Goal: Task Accomplishment & Management: Use online tool/utility

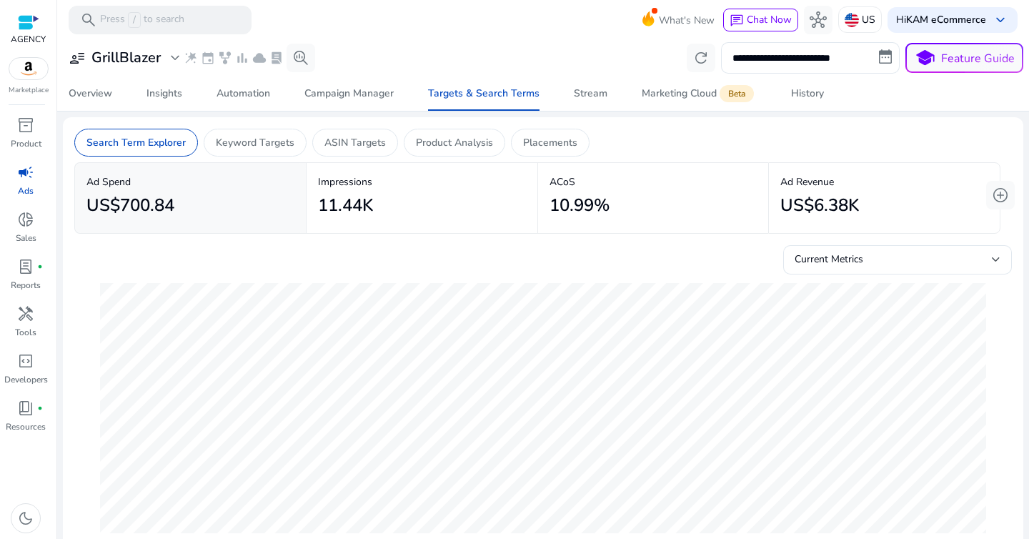
click at [18, 73] on img at bounding box center [28, 68] width 39 height 21
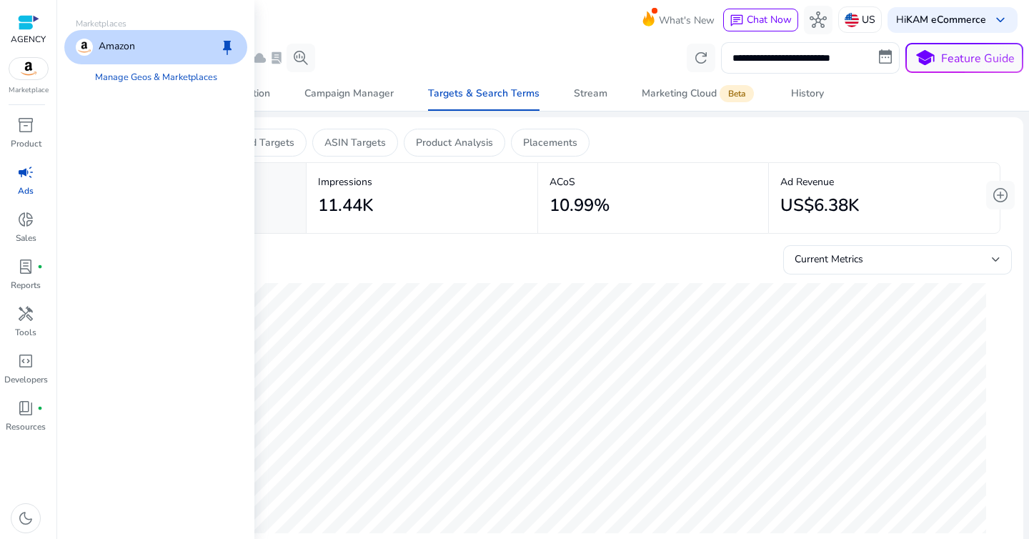
click at [96, 49] on div "Amazon" at bounding box center [105, 47] width 59 height 17
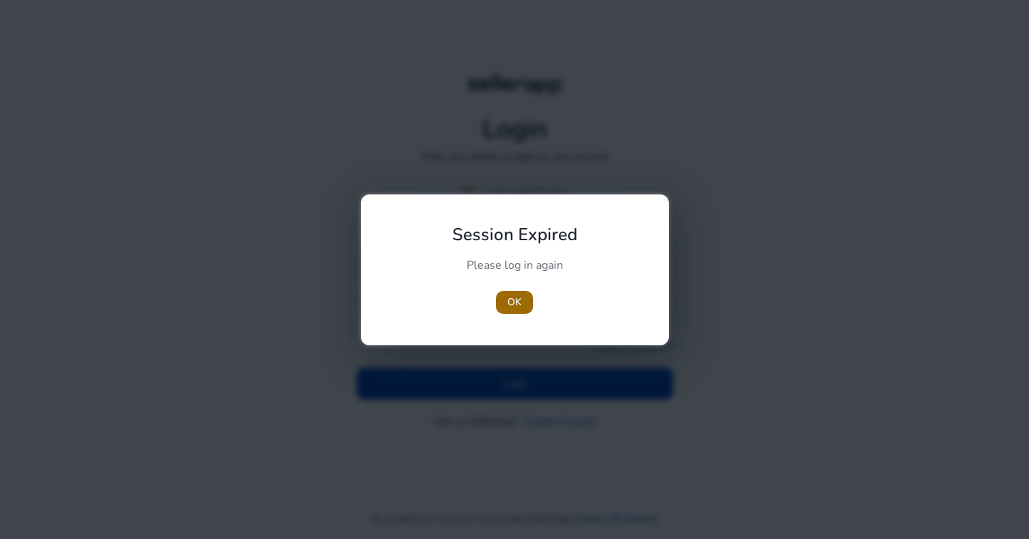
click at [515, 302] on span "OK" at bounding box center [514, 301] width 14 height 15
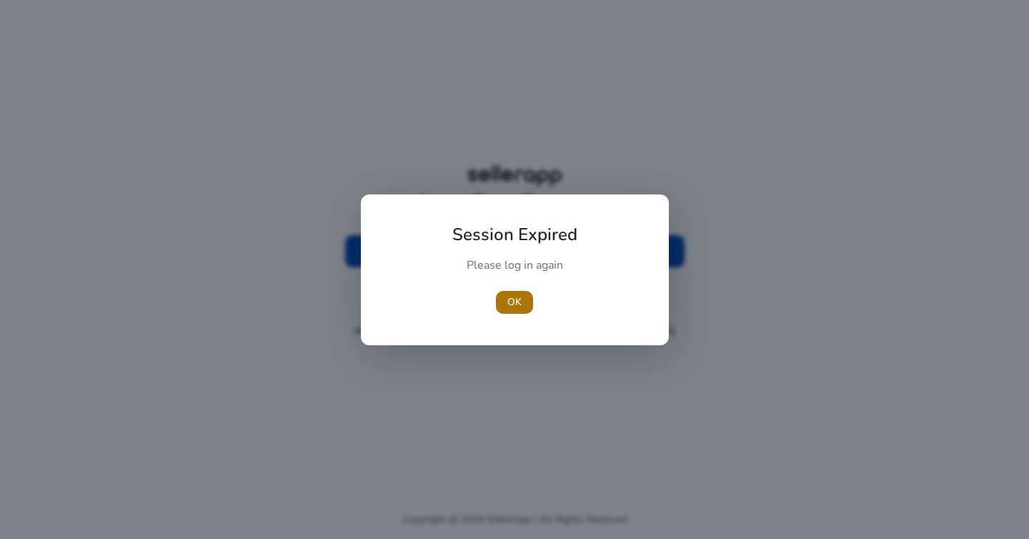
click at [518, 299] on span "OK" at bounding box center [514, 301] width 14 height 15
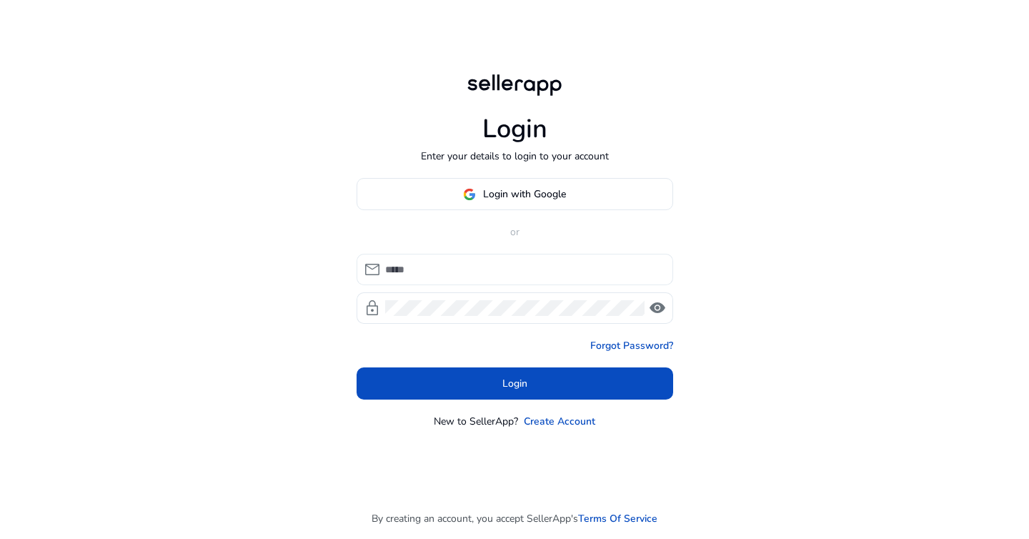
click at [485, 263] on input at bounding box center [523, 270] width 277 height 16
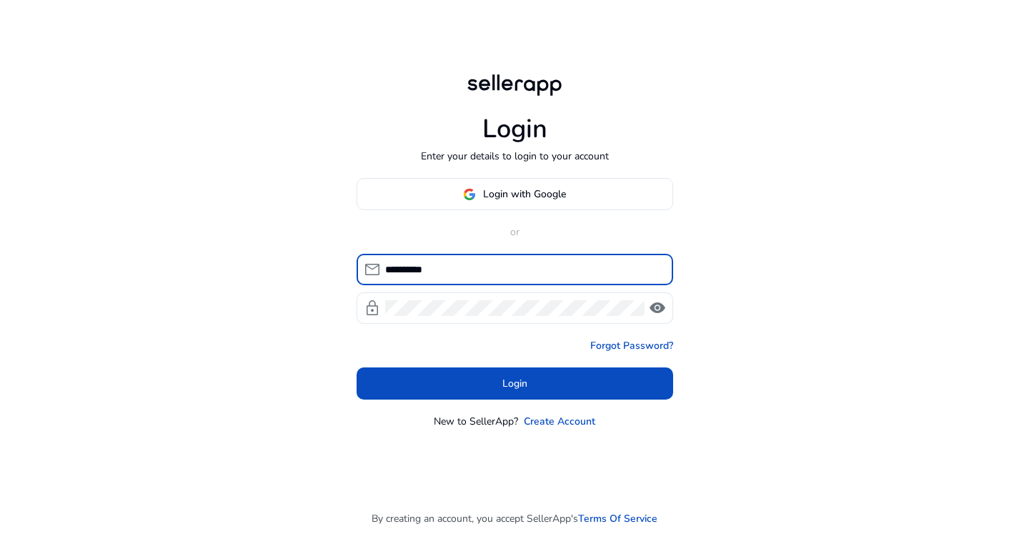
type input "**********"
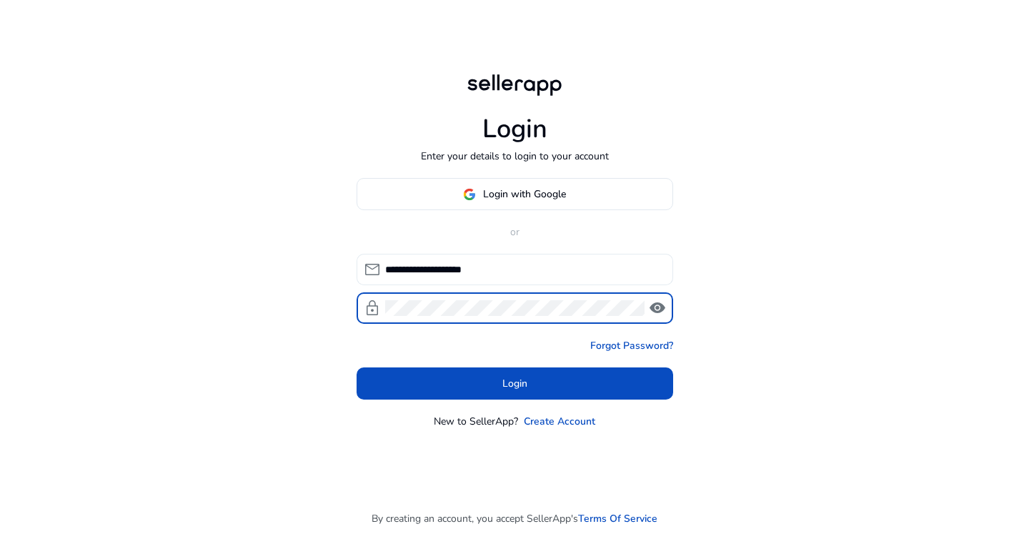
click button "Login" at bounding box center [515, 383] width 317 height 32
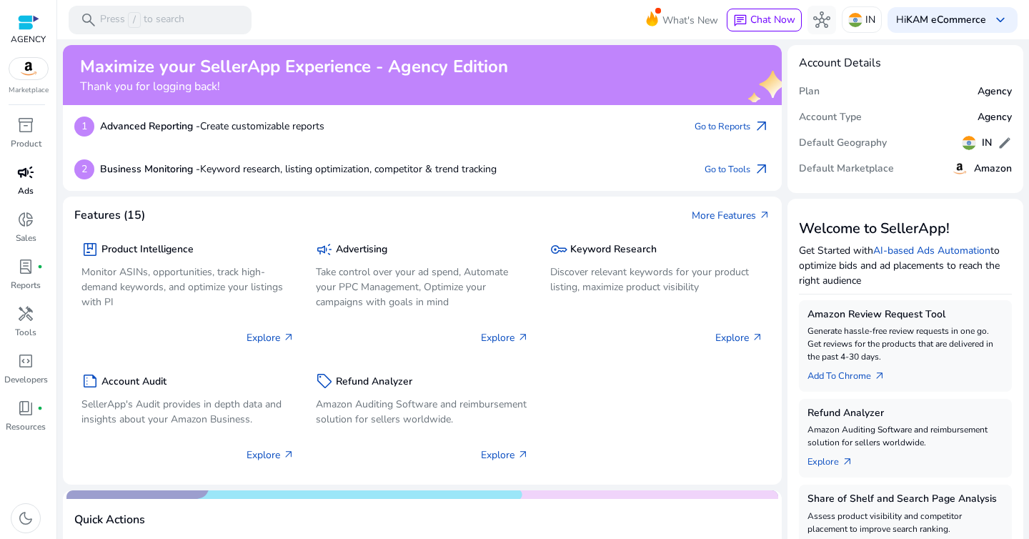
click at [29, 184] on p "Ads" at bounding box center [26, 190] width 16 height 13
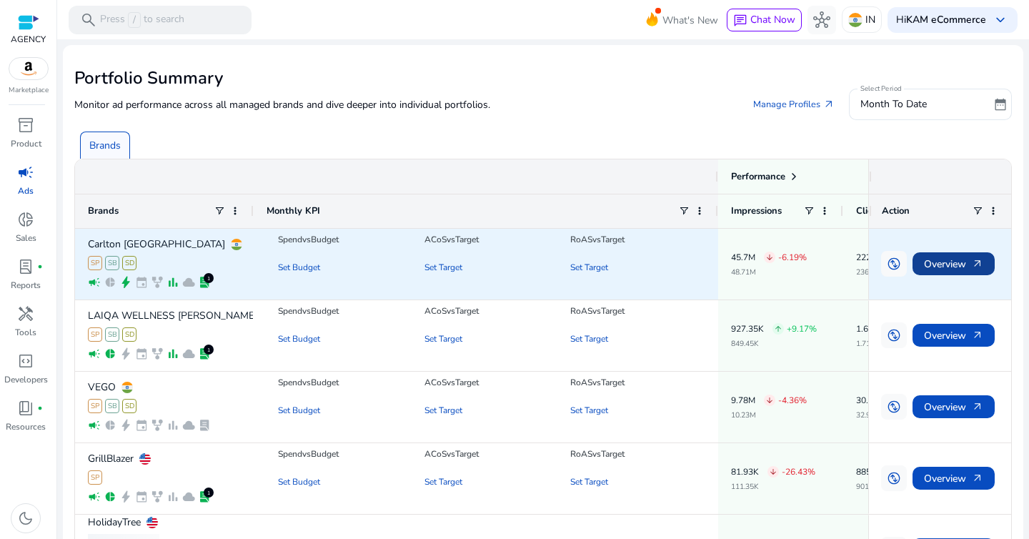
click at [941, 262] on span "Overview arrow_outward" at bounding box center [953, 263] width 59 height 29
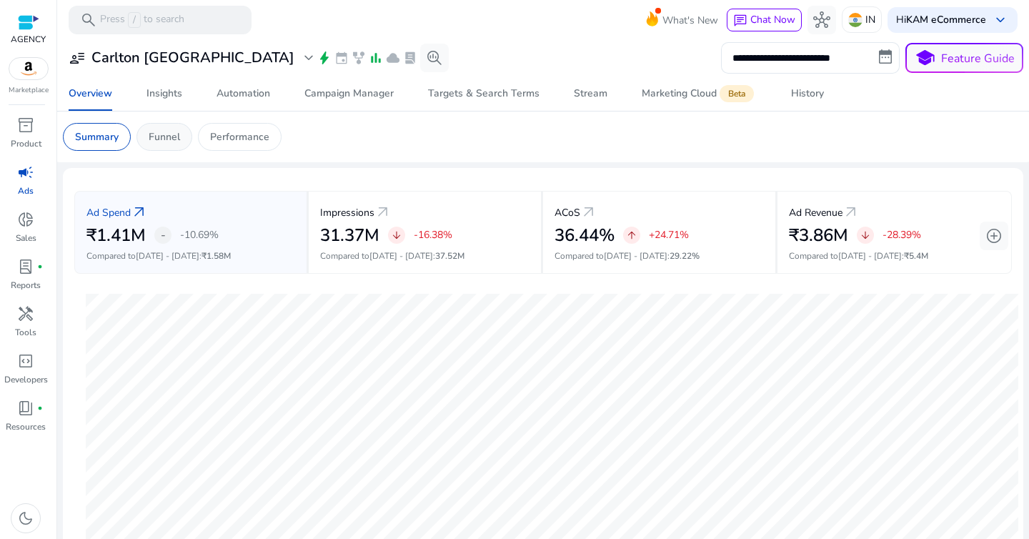
click at [154, 131] on p "Funnel" at bounding box center [164, 136] width 31 height 15
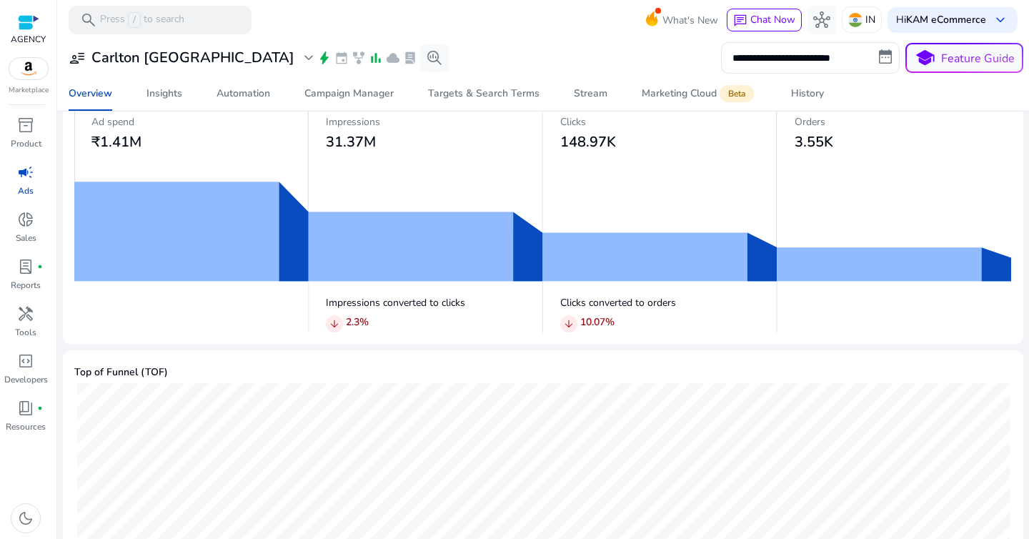
scroll to position [99, 0]
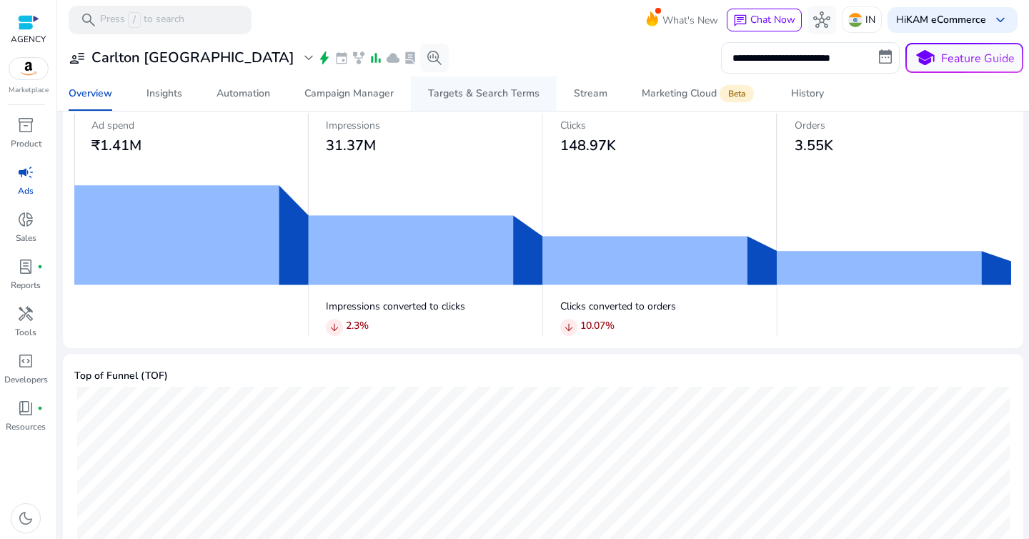
click at [464, 91] on div "Targets & Search Terms" at bounding box center [483, 94] width 111 height 10
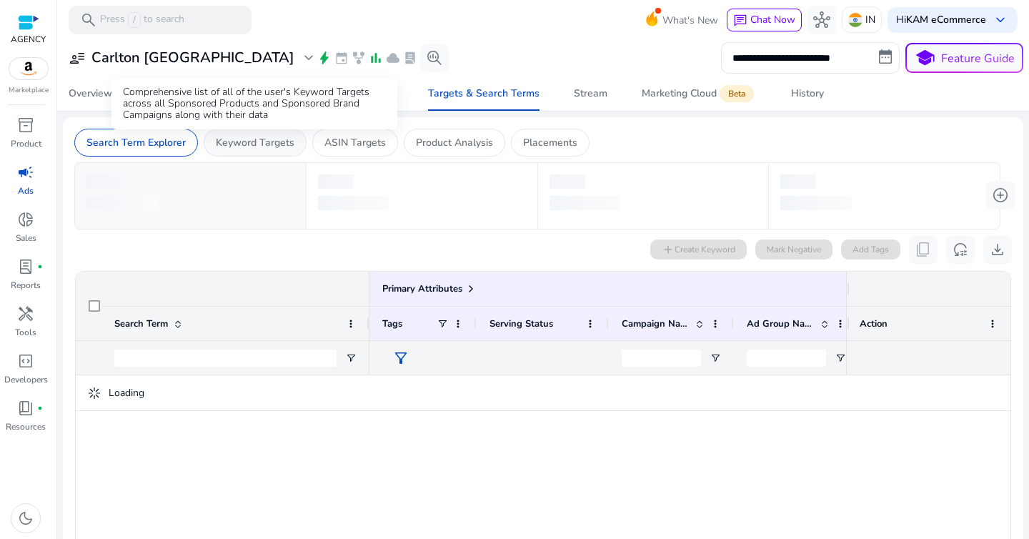
click at [260, 142] on p "Keyword Targets" at bounding box center [255, 142] width 79 height 15
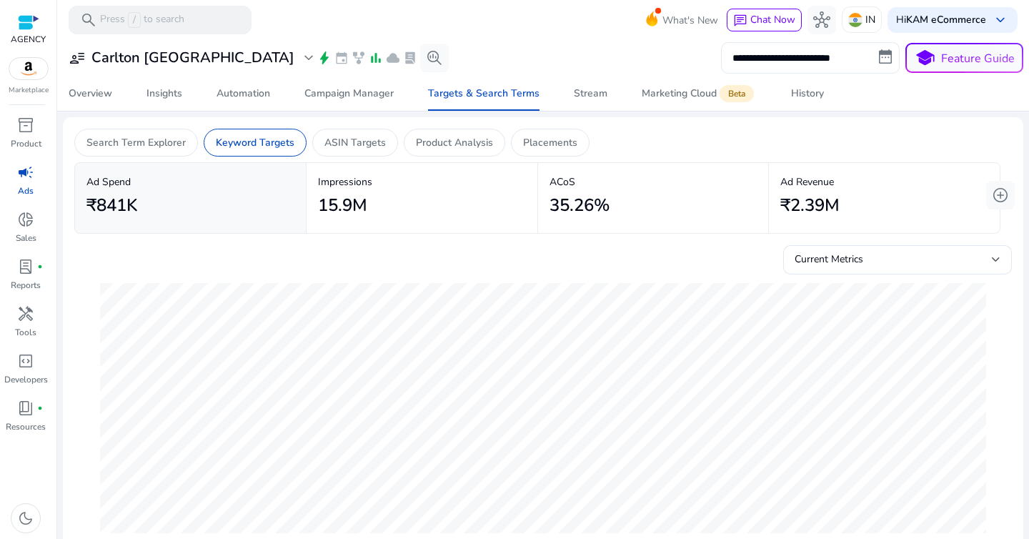
click at [864, 60] on input "**********" at bounding box center [810, 57] width 179 height 31
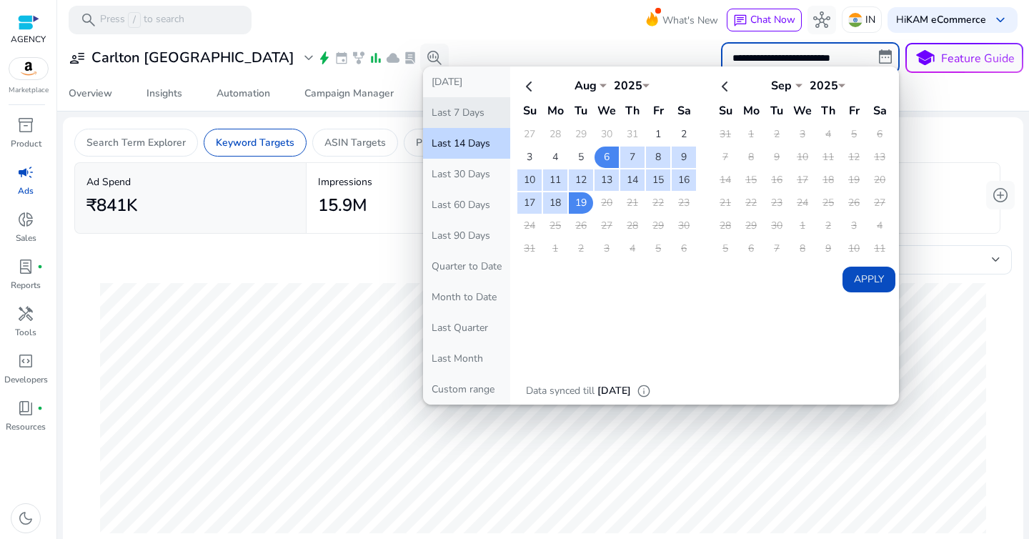
click at [457, 117] on button "Last 7 Days" at bounding box center [466, 112] width 87 height 31
type input "**********"
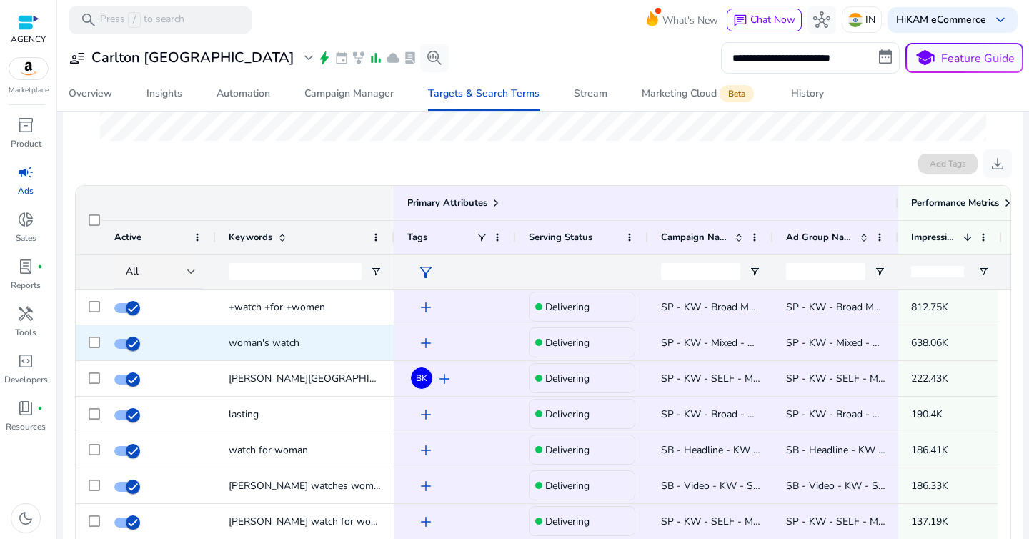
scroll to position [399, 0]
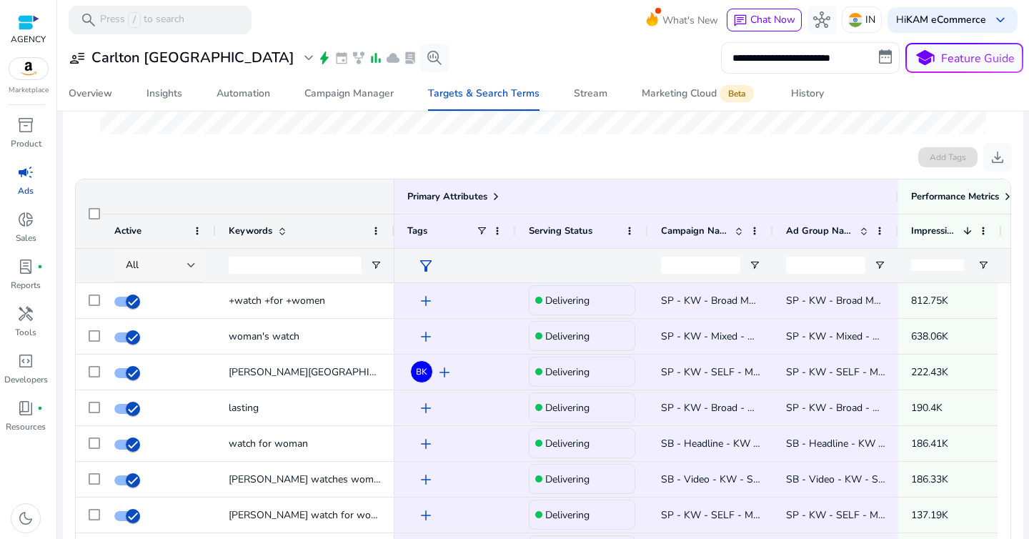
click at [193, 266] on div at bounding box center [191, 265] width 9 height 6
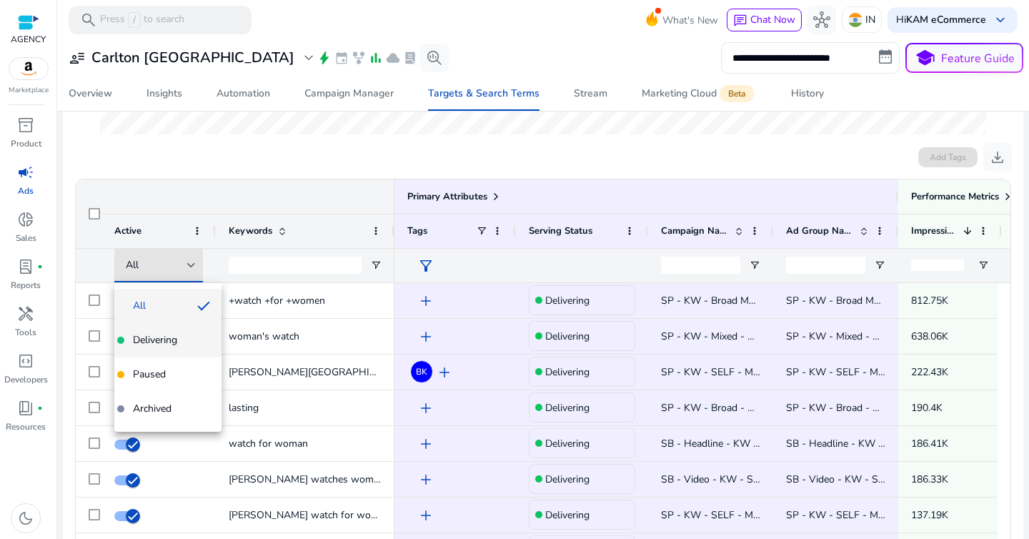
click at [174, 342] on span "Delivering" at bounding box center [155, 340] width 44 height 14
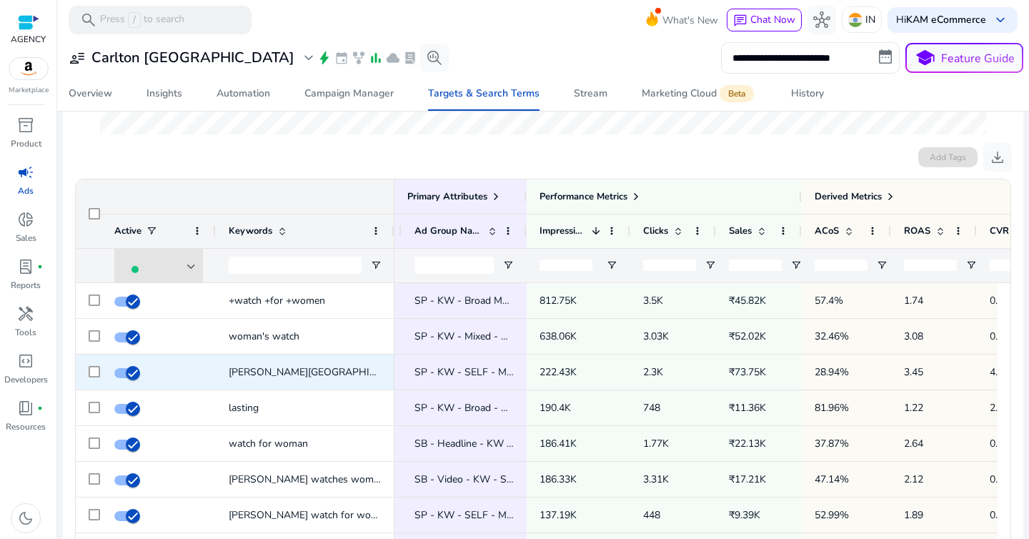
scroll to position [0, 0]
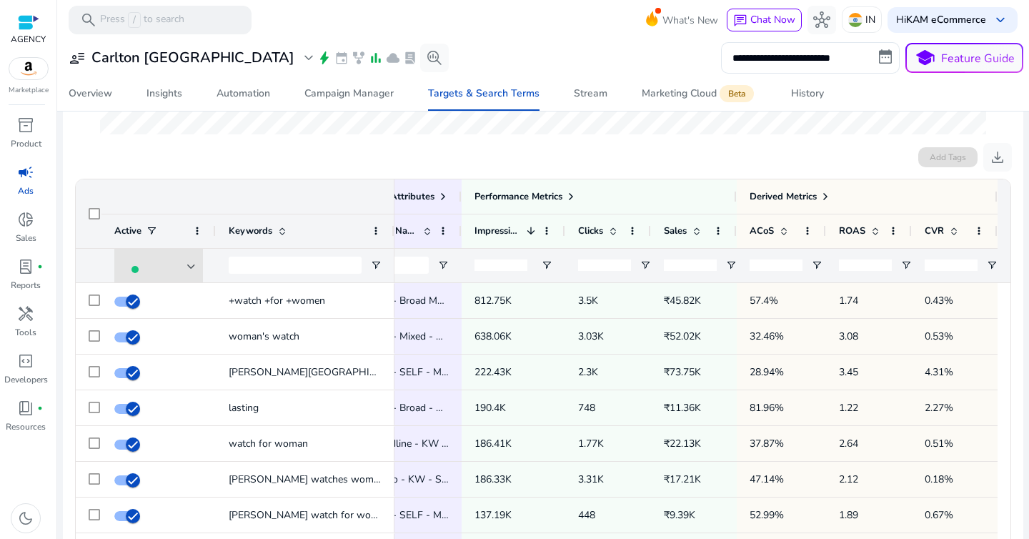
click at [805, 266] on div at bounding box center [781, 265] width 89 height 34
click at [811, 264] on span "Open Filter Menu" at bounding box center [816, 264] width 11 height 11
click at [828, 284] on div "Equals" at bounding box center [867, 291] width 111 height 17
click at [840, 316] on input "Filter Value" at bounding box center [867, 315] width 111 height 17
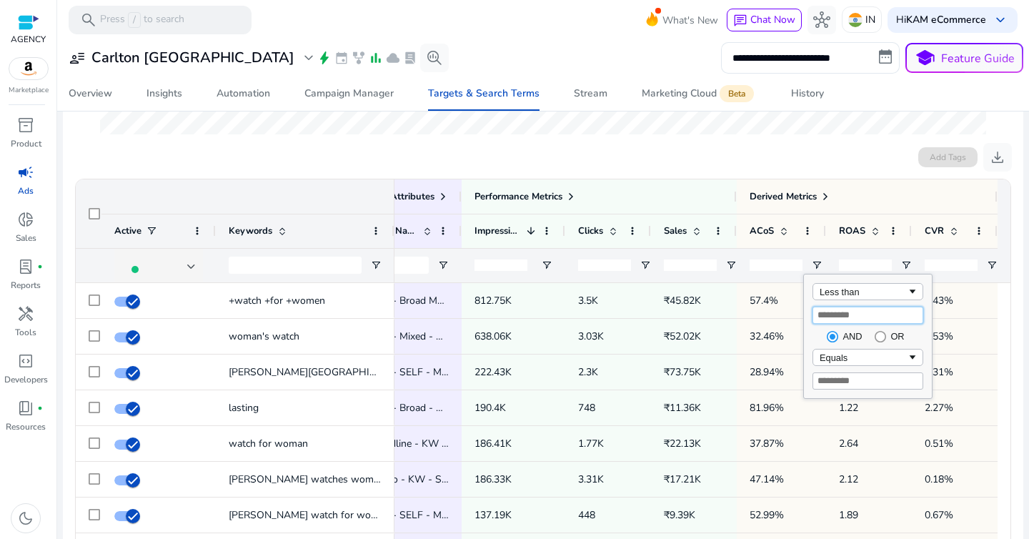
type input "**"
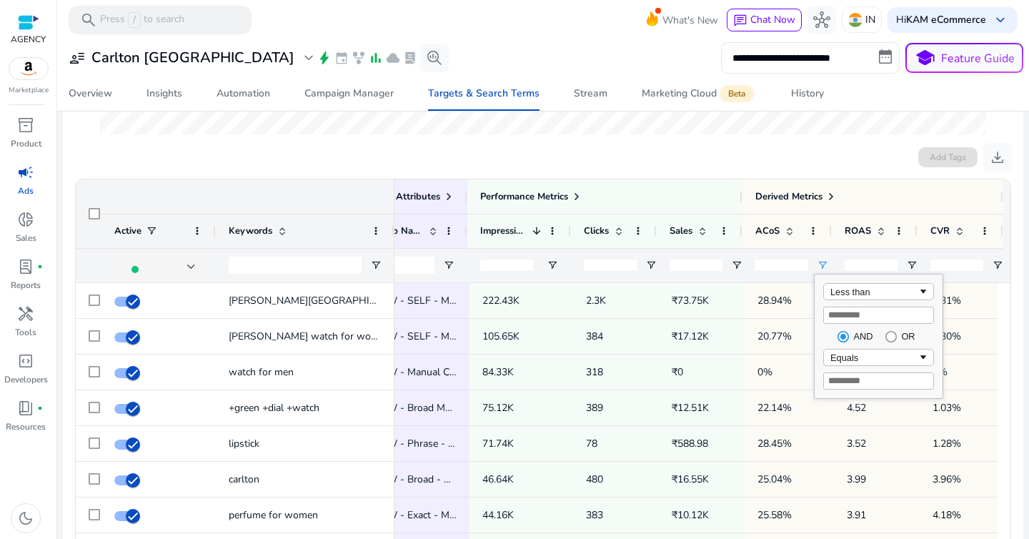
click at [686, 169] on div "Add Tags download" at bounding box center [542, 157] width 937 height 29
click at [582, 199] on span at bounding box center [576, 196] width 11 height 11
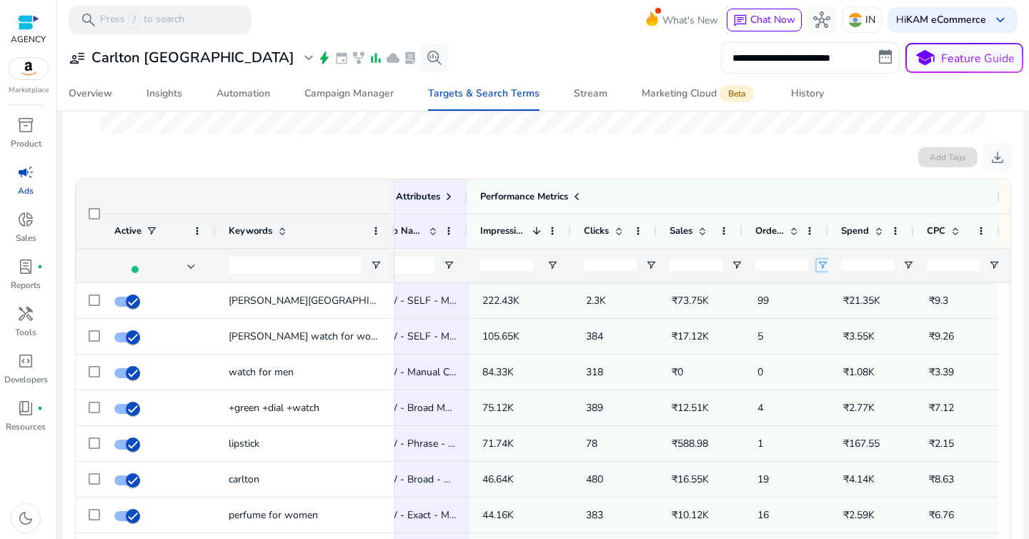
click at [822, 264] on span "Open Filter Menu" at bounding box center [822, 264] width 11 height 11
click at [835, 292] on div "Equals" at bounding box center [873, 292] width 87 height 11
click at [842, 321] on input "Filter Value" at bounding box center [878, 315] width 111 height 17
type input "*"
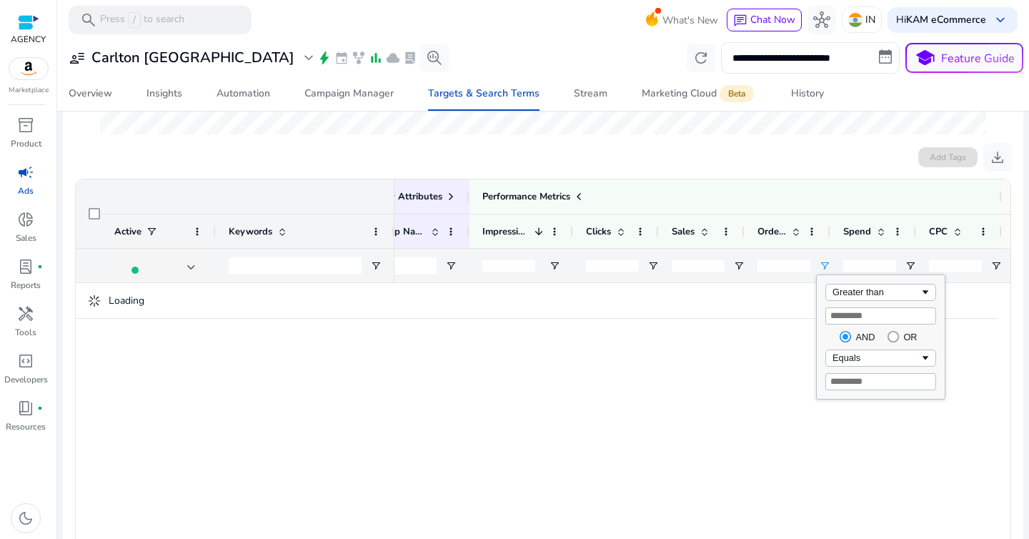
click at [719, 142] on div at bounding box center [542, 9] width 907 height 267
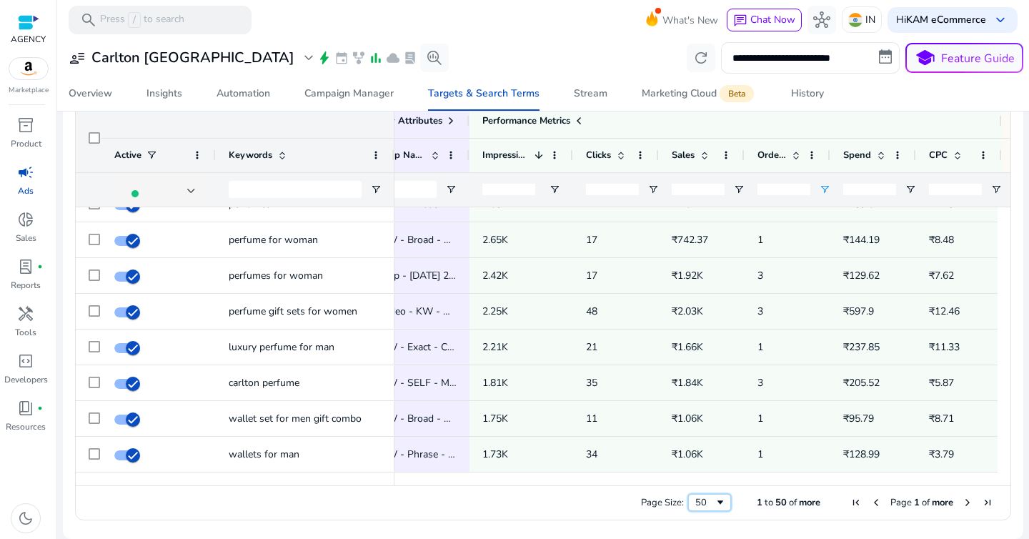
click at [715, 507] on span "Page Size" at bounding box center [720, 502] width 11 height 11
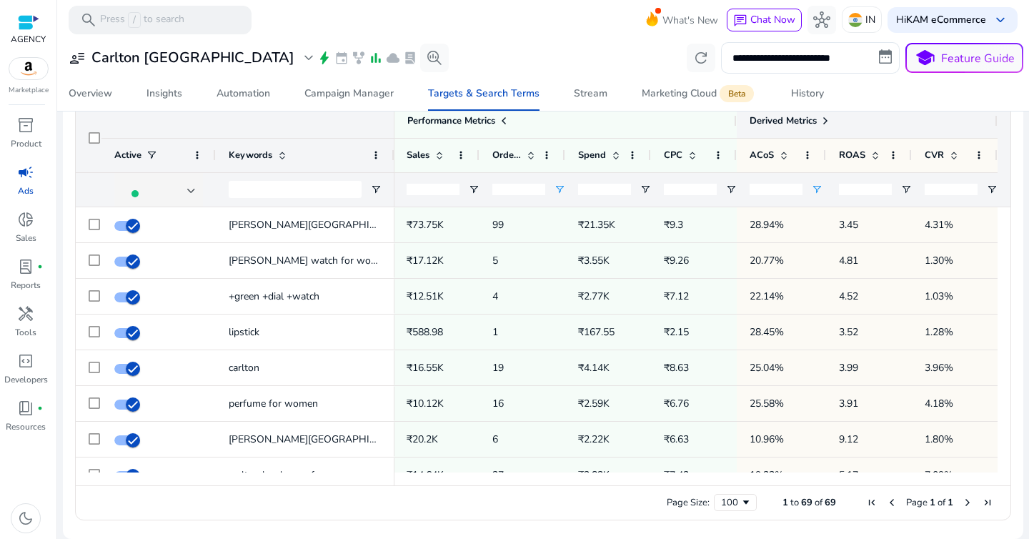
click at [822, 121] on span at bounding box center [825, 120] width 11 height 11
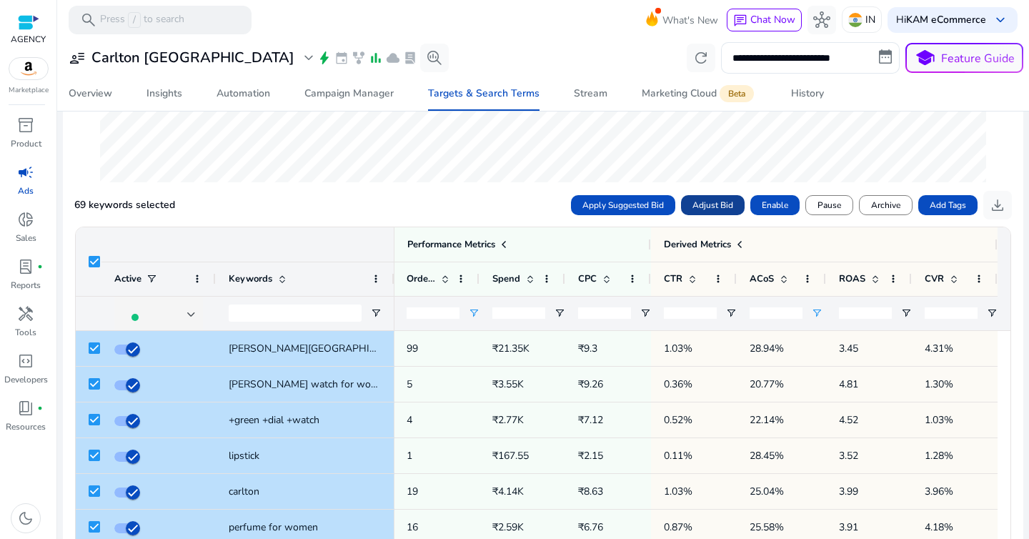
click at [718, 202] on span "Adjust Bid" at bounding box center [712, 205] width 41 height 13
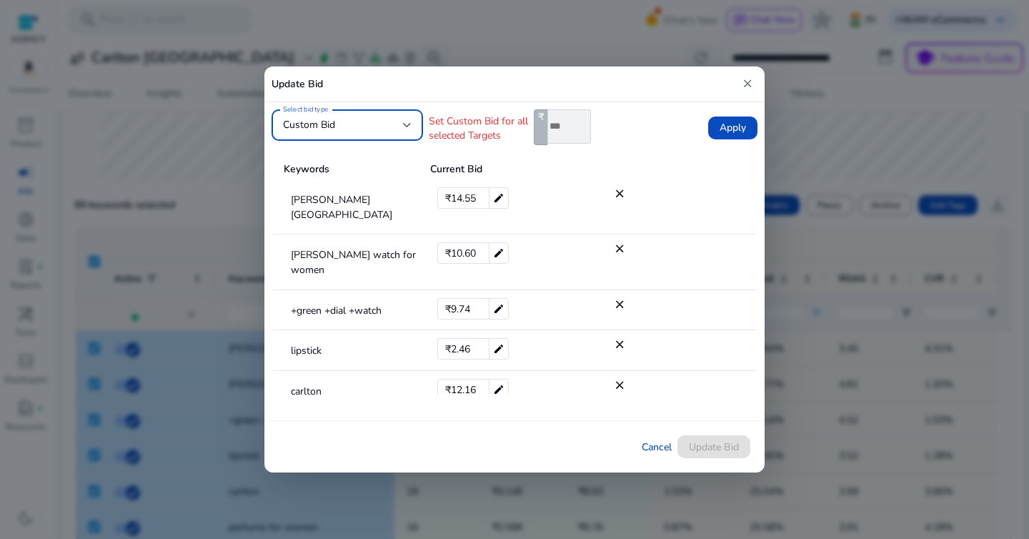
click at [382, 133] on div "Custom Bid" at bounding box center [347, 124] width 129 height 17
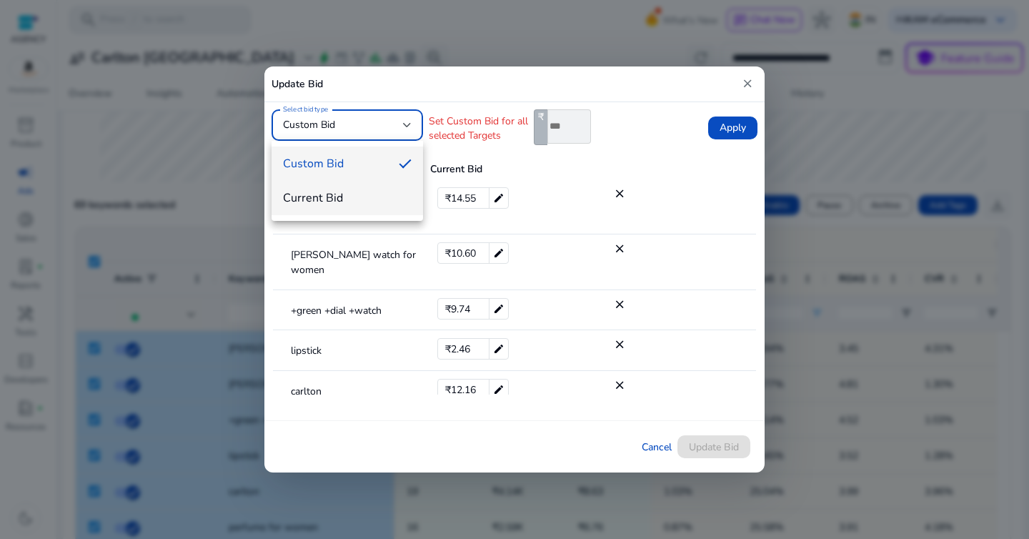
click at [377, 185] on mat-option "Current Bid" at bounding box center [347, 198] width 151 height 34
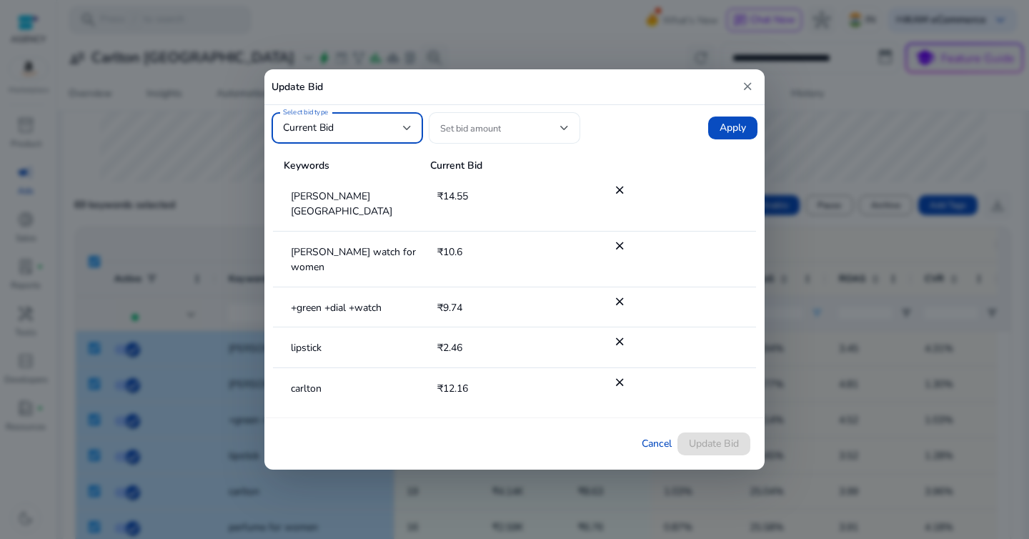
click at [493, 134] on span at bounding box center [500, 128] width 120 height 16
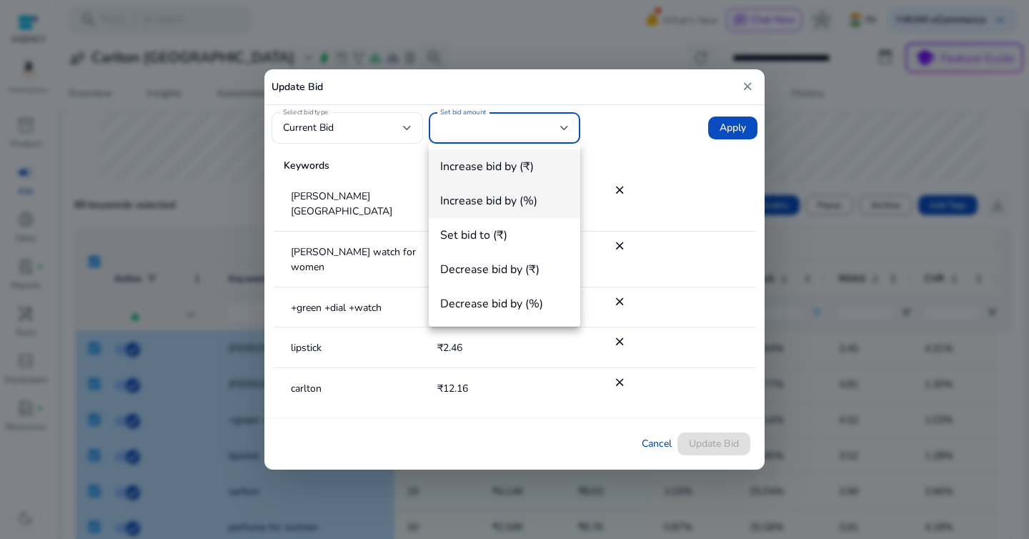
click at [504, 194] on span "Increase bid by (%)" at bounding box center [504, 201] width 129 height 16
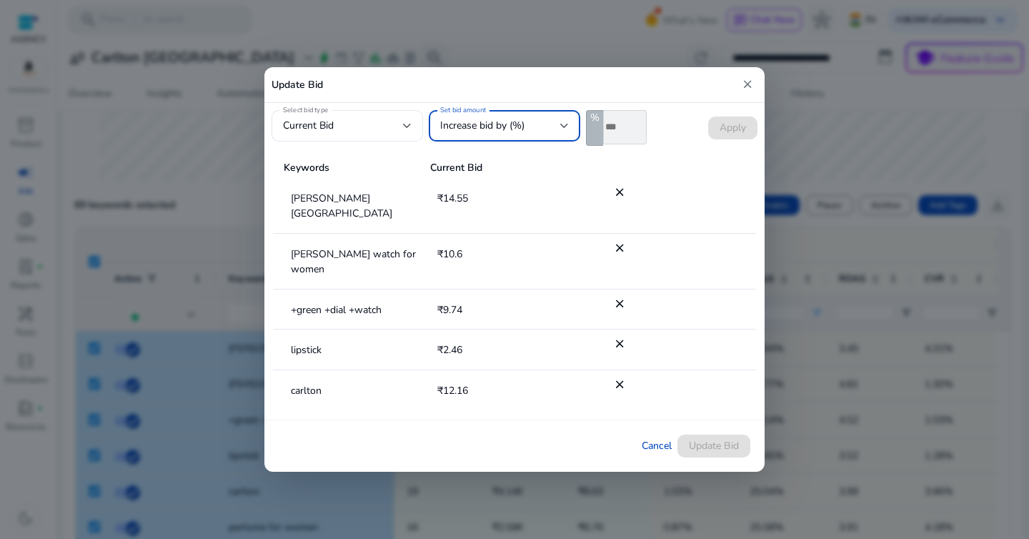
click at [619, 131] on input "*" at bounding box center [625, 127] width 44 height 34
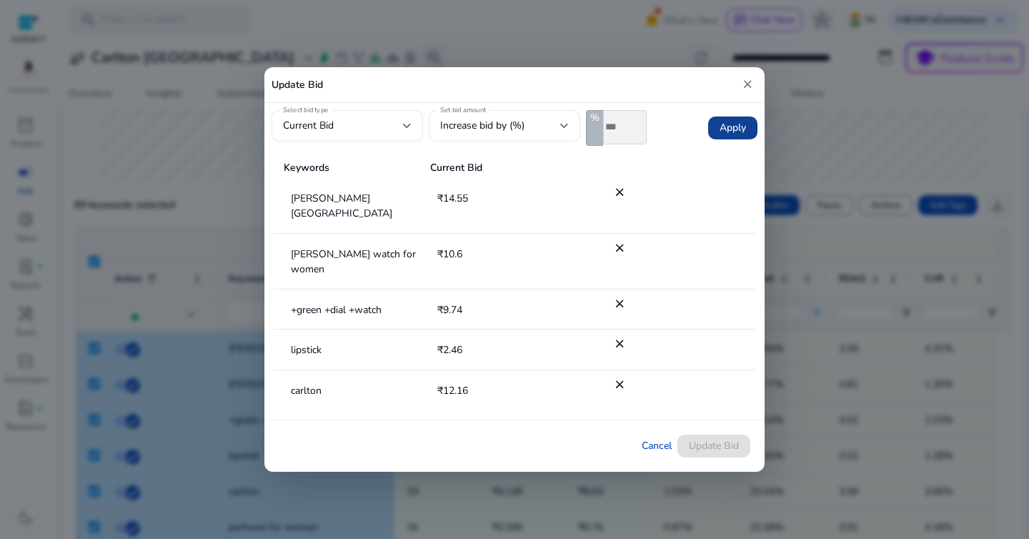
type input "*"
click at [735, 129] on span "Apply" at bounding box center [733, 128] width 26 height 14
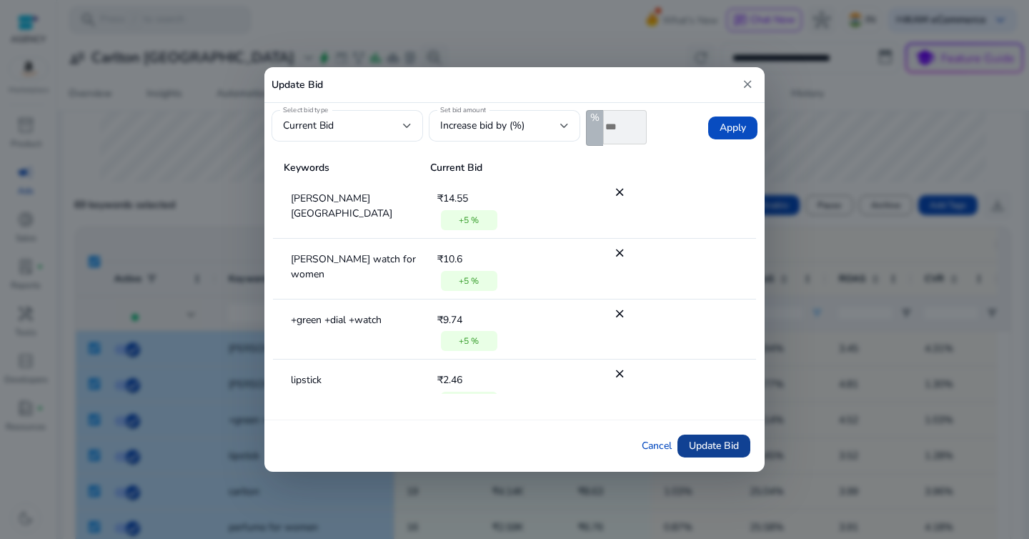
click at [719, 439] on span "Update Bid" at bounding box center [714, 445] width 50 height 15
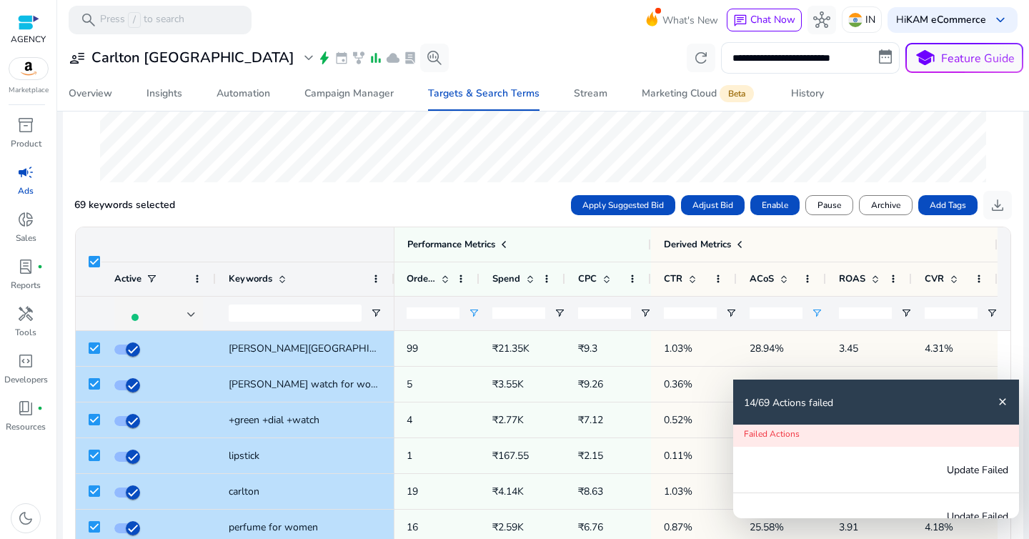
click at [477, 199] on div "69 keywords selected Apply Suggested Bid Adjust Bid Enable Pause Archive Add Ta…" at bounding box center [542, 205] width 937 height 29
click at [1008, 396] on div "14/69 Actions failed close" at bounding box center [876, 402] width 286 height 46
click at [1007, 400] on mat-icon "close" at bounding box center [1002, 401] width 11 height 11
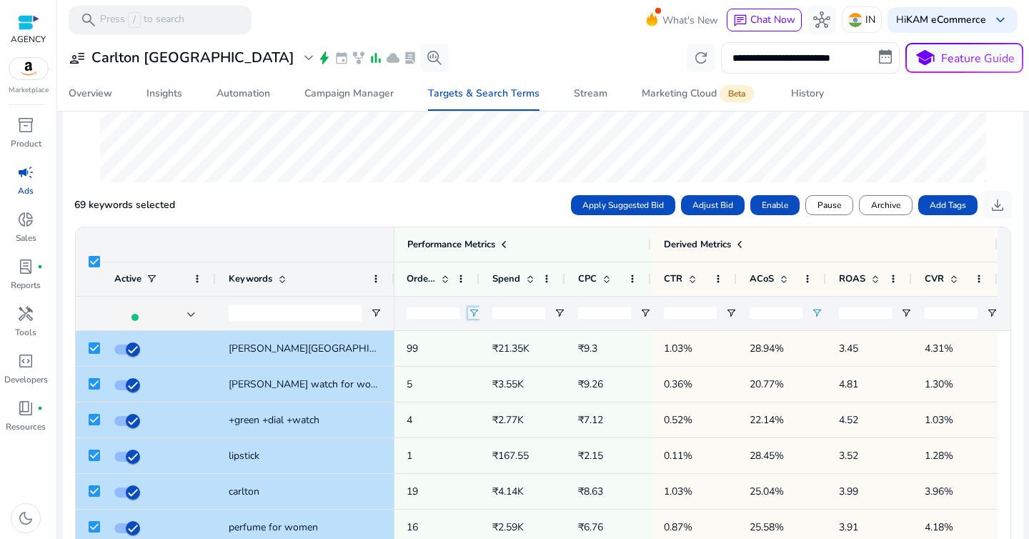
click at [470, 313] on span "Open Filter Menu" at bounding box center [473, 312] width 11 height 11
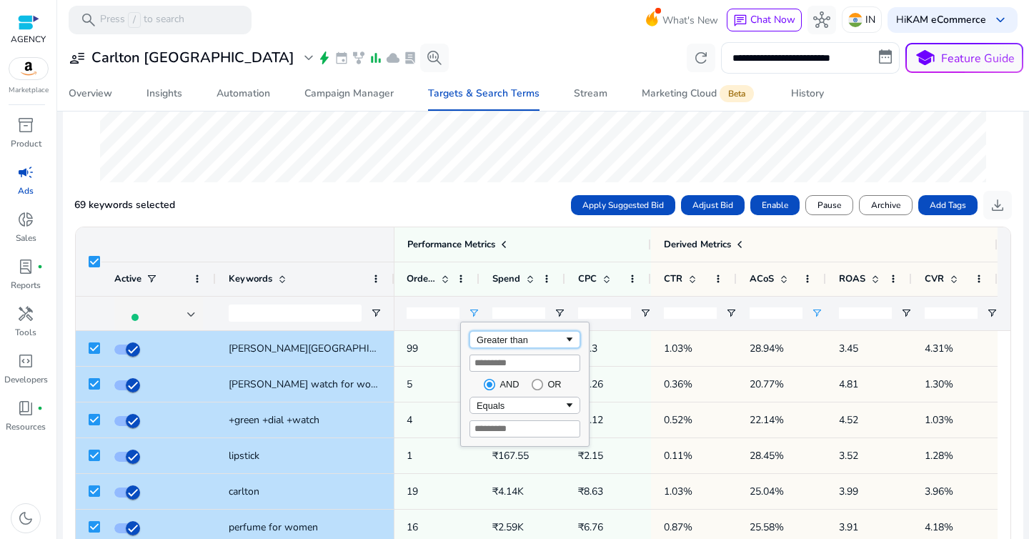
click at [495, 337] on div "Greater than" at bounding box center [520, 339] width 87 height 11
click at [417, 319] on input "*" at bounding box center [433, 312] width 53 height 11
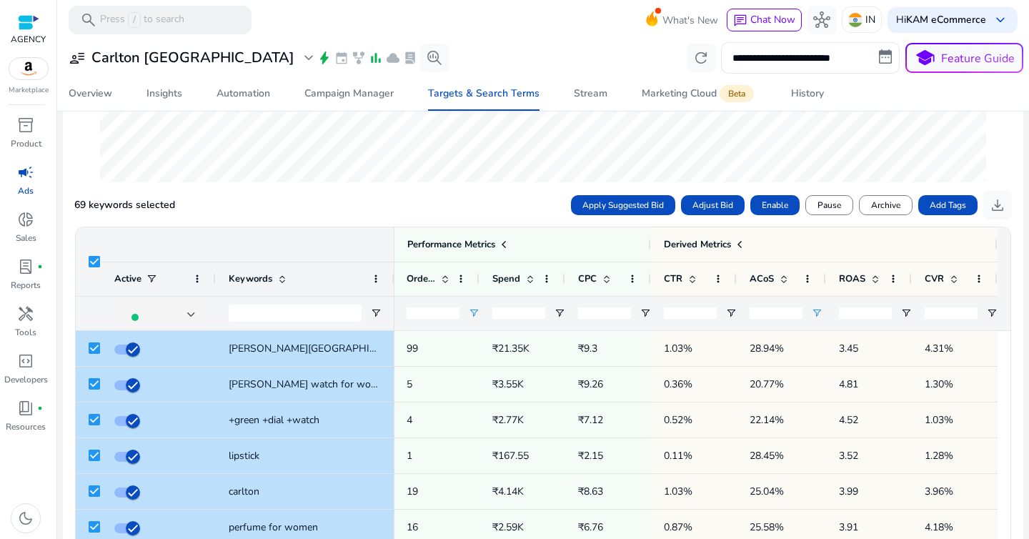
click at [417, 319] on input "*" at bounding box center [433, 312] width 53 height 11
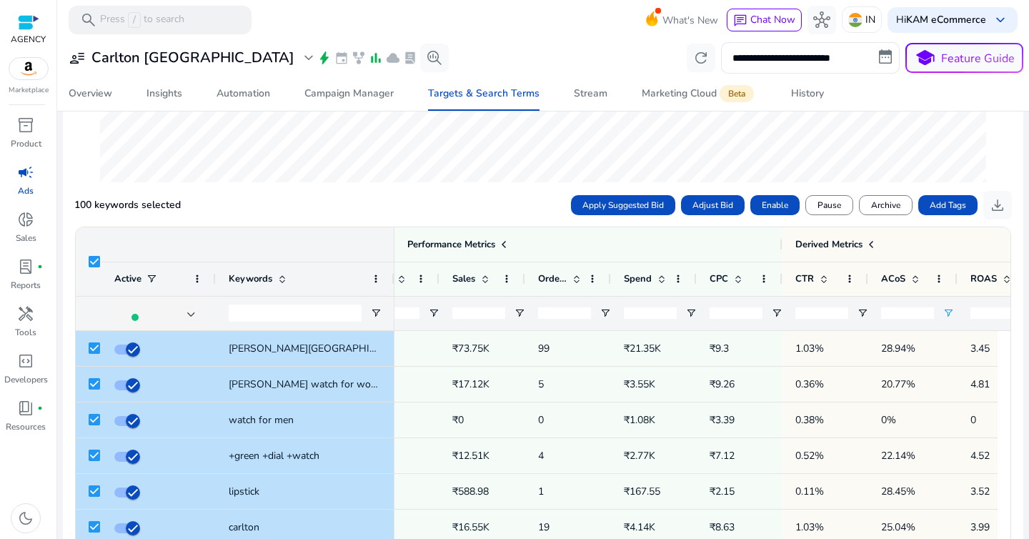
scroll to position [0, 625]
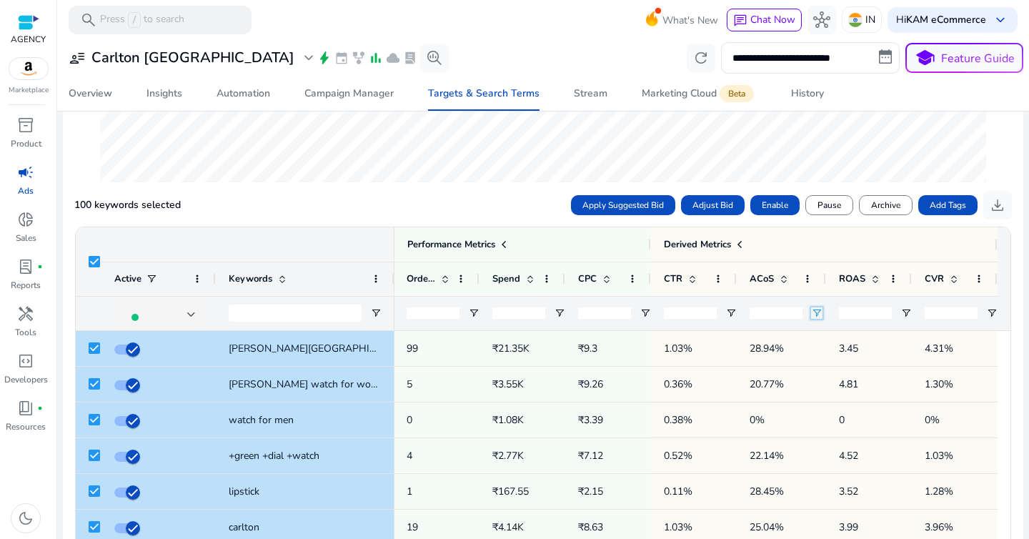
click at [811, 314] on span "Open Filter Menu" at bounding box center [816, 312] width 11 height 11
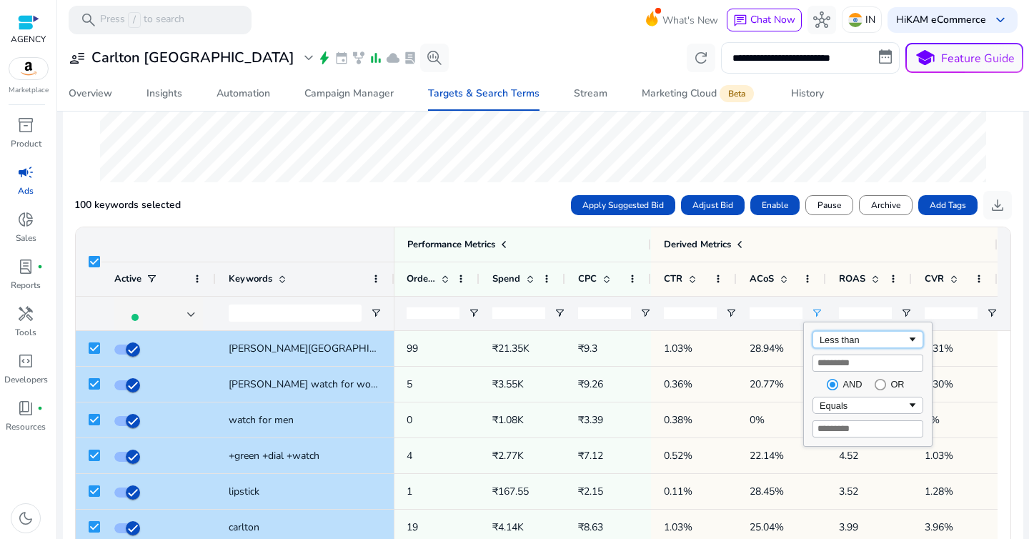
click at [825, 345] on div "Less than" at bounding box center [867, 339] width 111 height 17
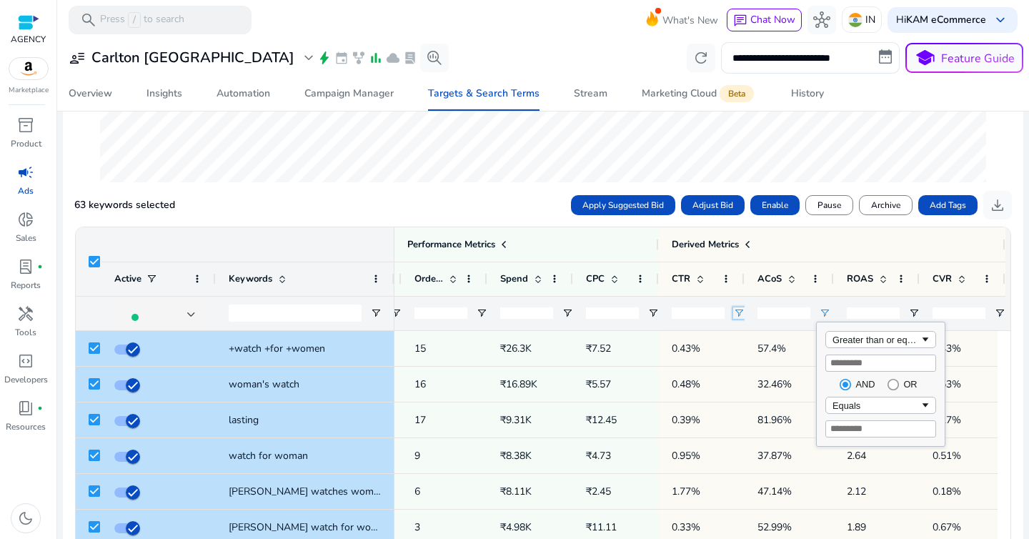
click at [743, 313] on span "Open Filter Menu" at bounding box center [738, 312] width 11 height 11
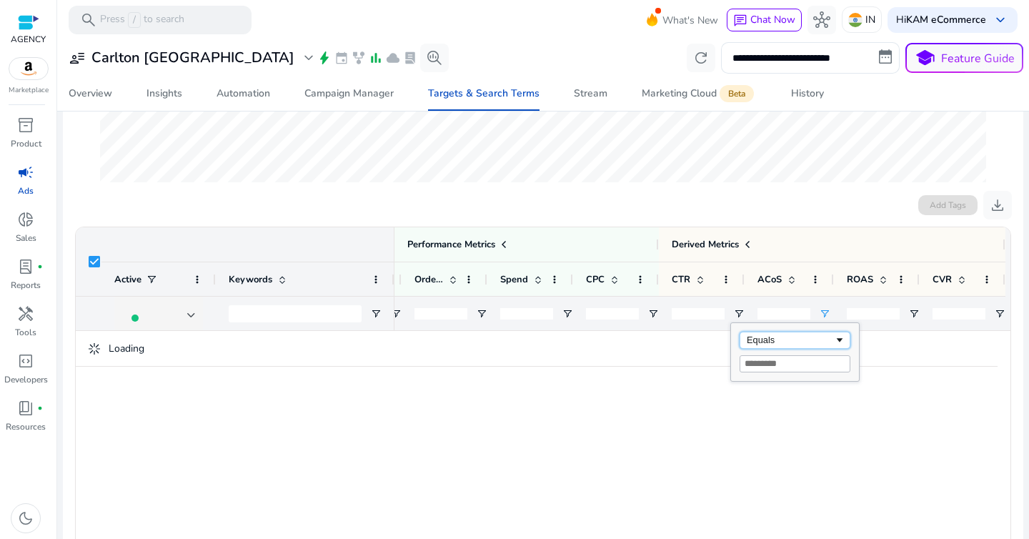
click at [752, 339] on div "Equals" at bounding box center [790, 339] width 87 height 11
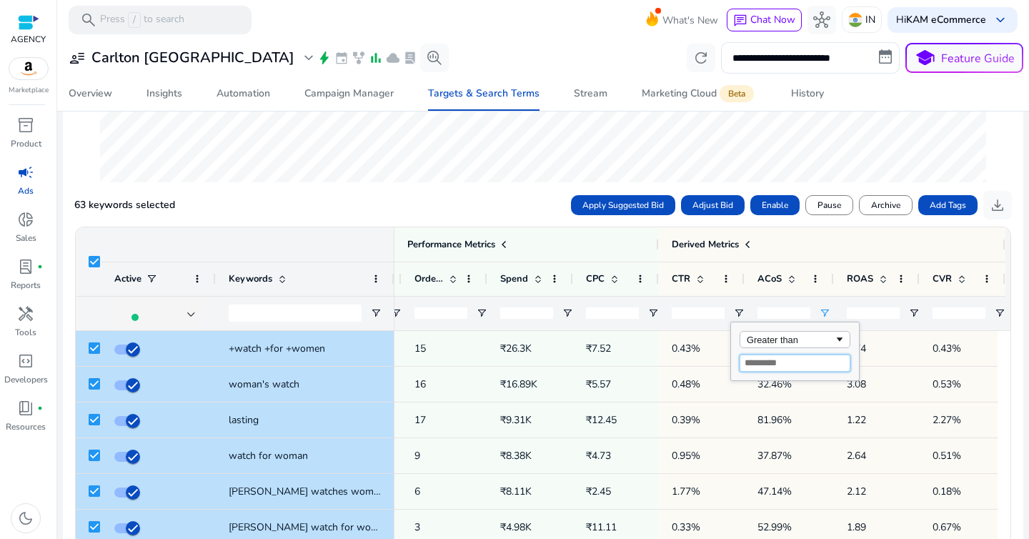
click at [795, 367] on input "Filter Value" at bounding box center [795, 362] width 111 height 17
type input "*"
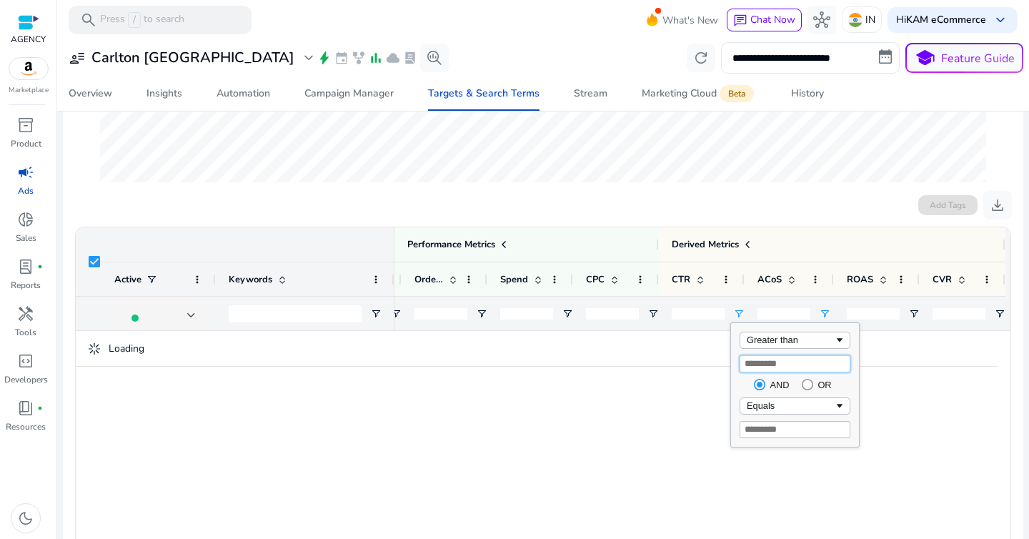
type input "***"
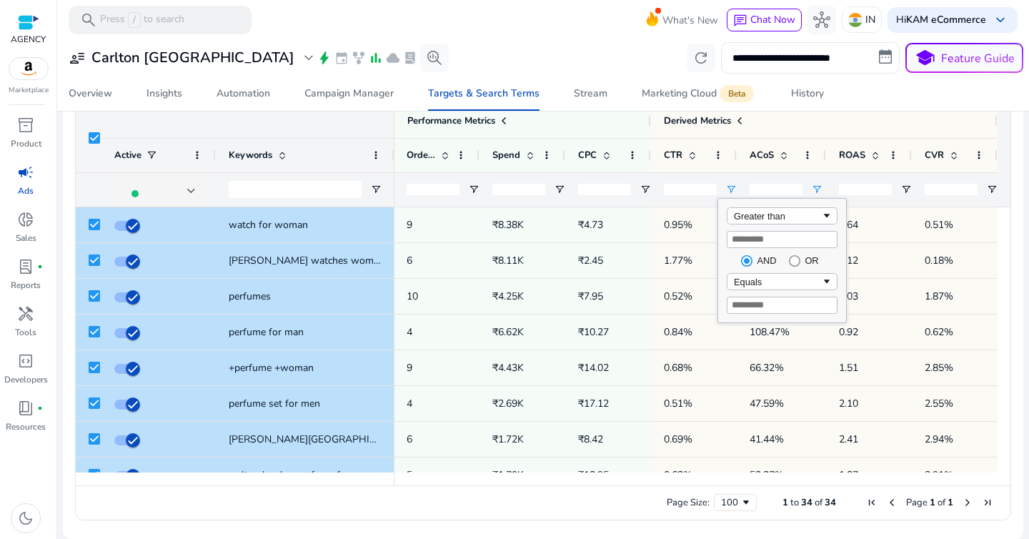
click at [567, 47] on div "**********" at bounding box center [543, 57] width 960 height 31
click at [788, 161] on div "ACoS" at bounding box center [774, 155] width 48 height 26
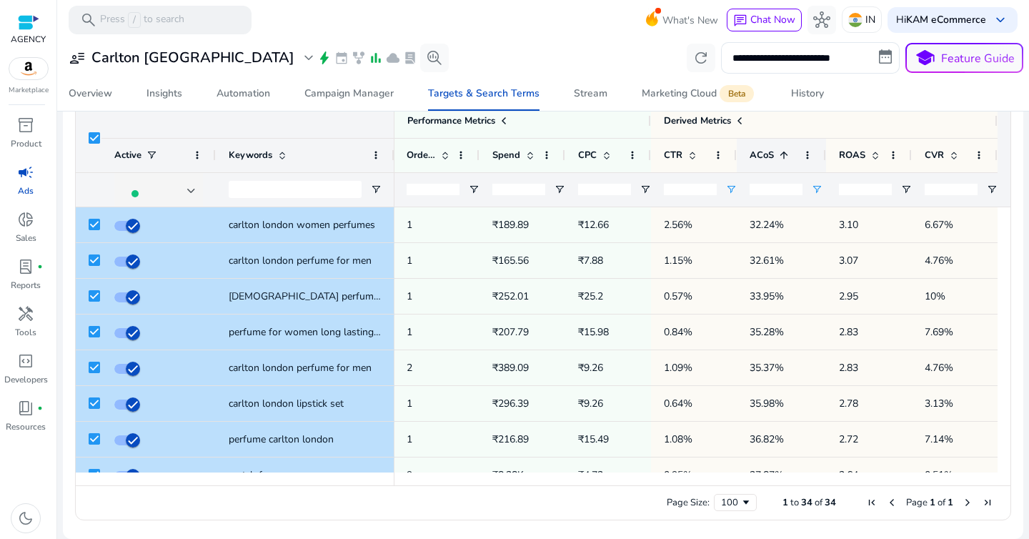
click at [788, 161] on div "ACoS 1" at bounding box center [774, 155] width 48 height 26
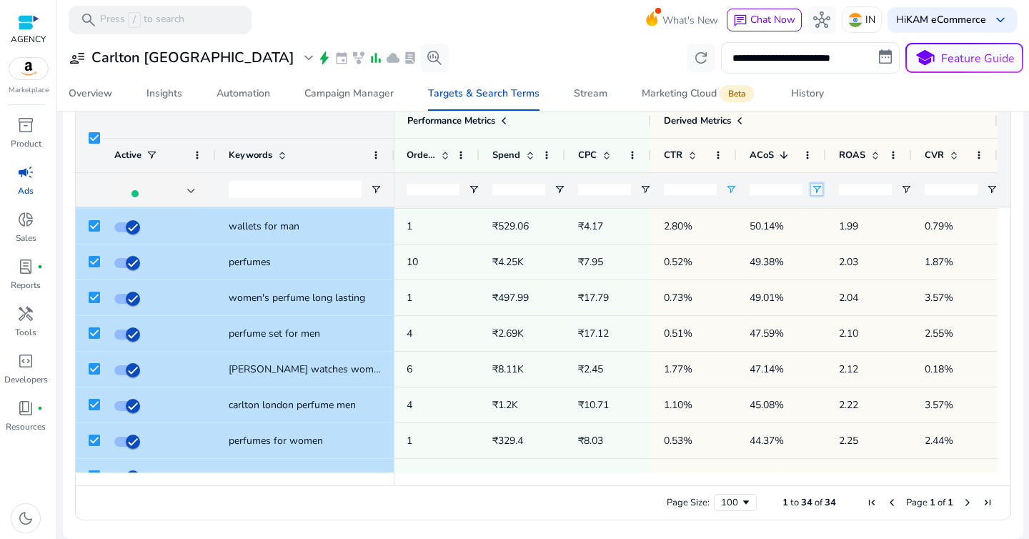
click at [811, 190] on span "Open Filter Menu" at bounding box center [816, 189] width 11 height 11
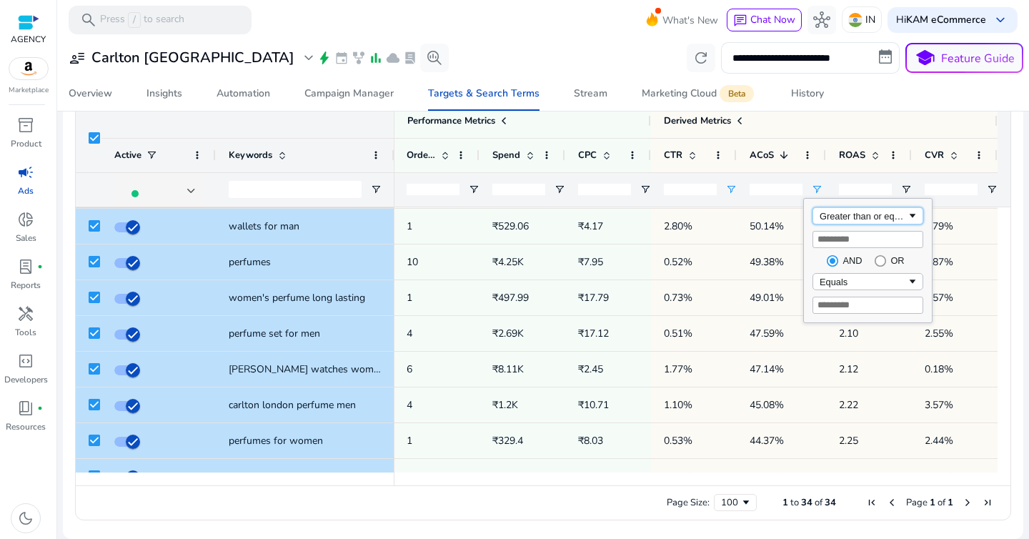
click at [892, 219] on div "Greater than or equal to" at bounding box center [863, 216] width 87 height 11
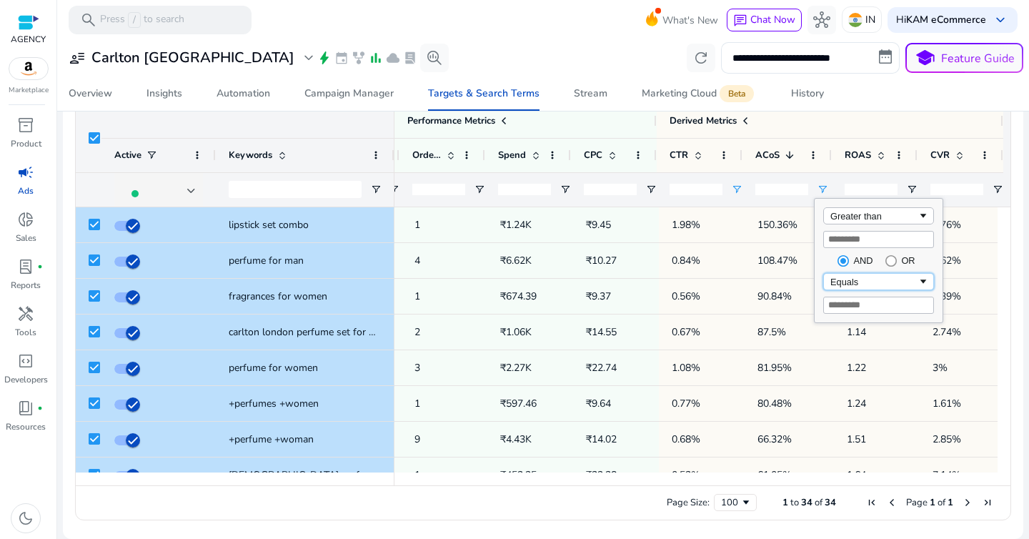
click at [903, 282] on div "Equals" at bounding box center [873, 282] width 87 height 11
click at [860, 308] on input "Filter Value" at bounding box center [878, 305] width 111 height 17
type input "**"
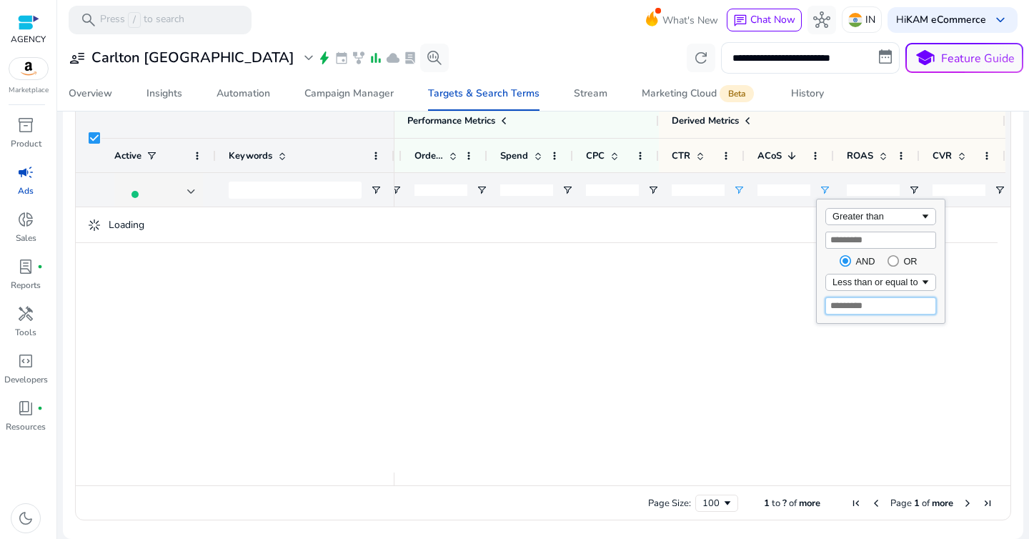
type input "**"
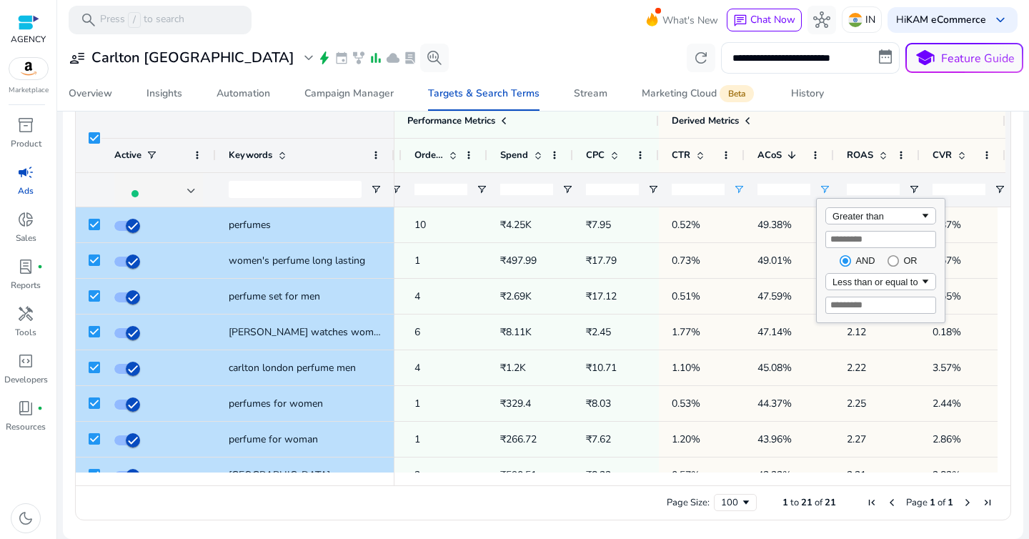
click at [292, 121] on div "Primary Attributes" at bounding box center [235, 121] width 319 height 34
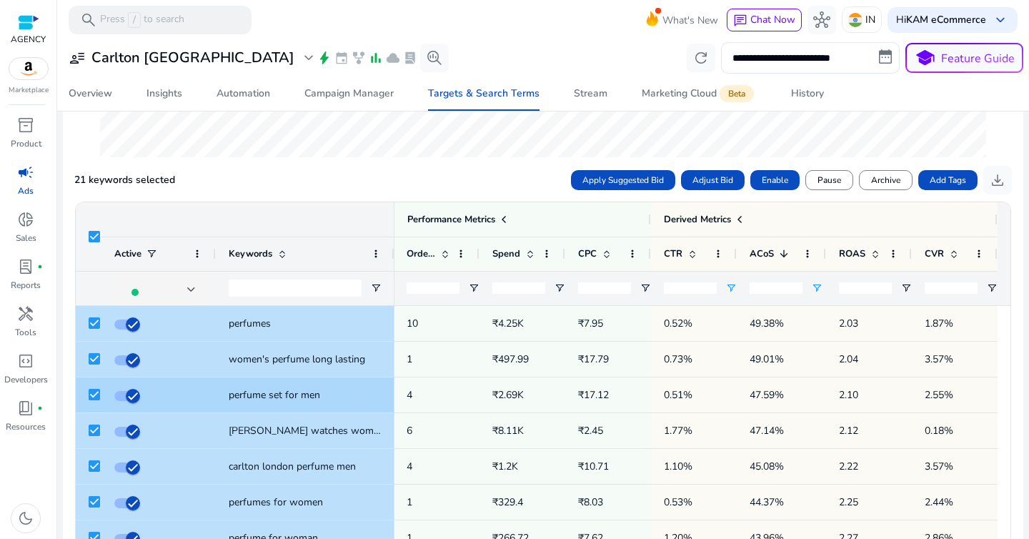
scroll to position [352, 0]
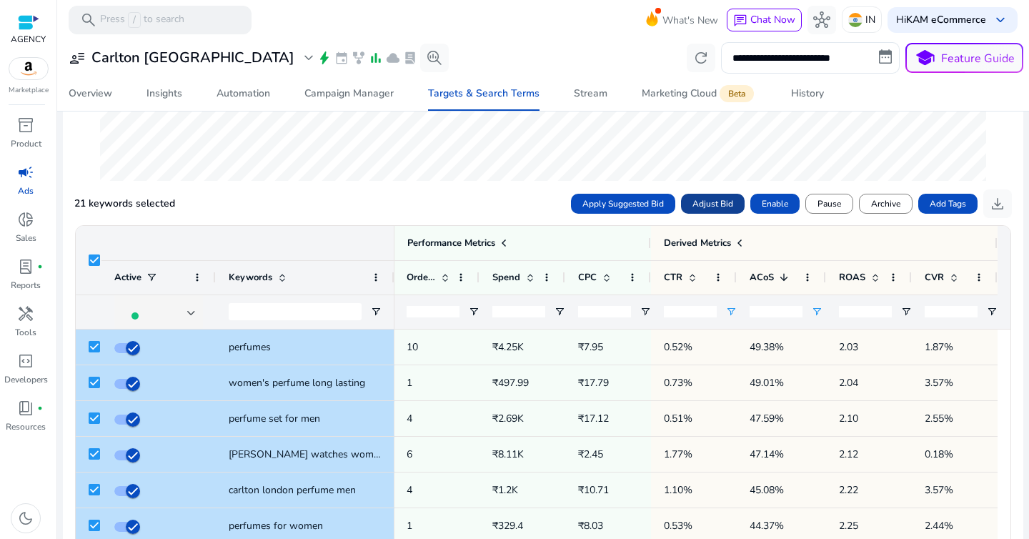
click at [698, 205] on span "Adjust Bid" at bounding box center [712, 203] width 41 height 13
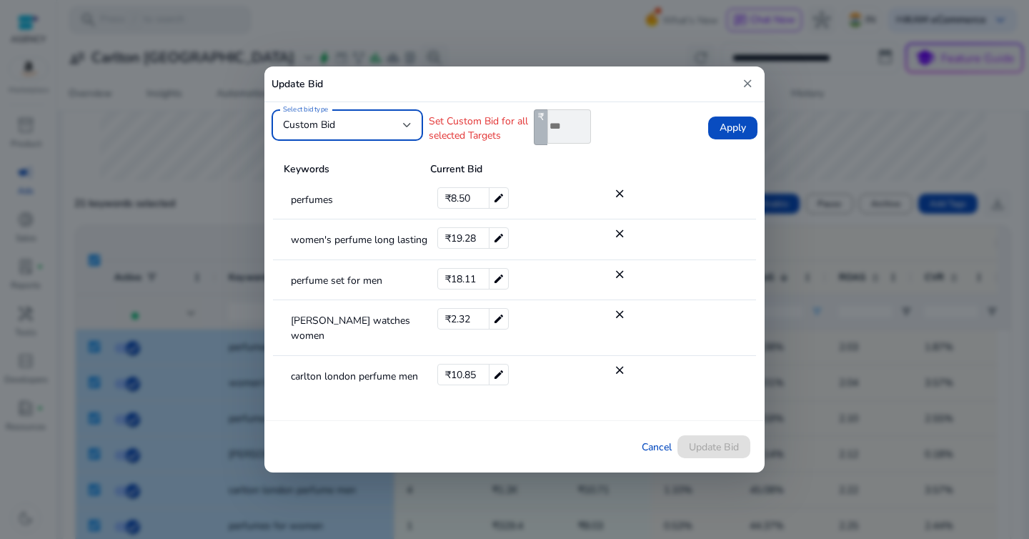
click at [378, 127] on div "Custom Bid" at bounding box center [343, 125] width 120 height 16
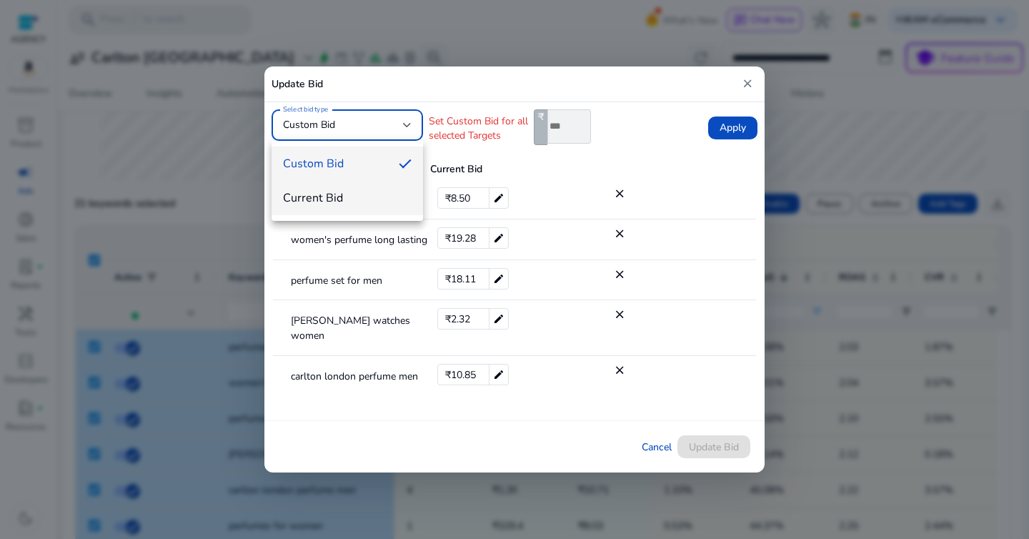
click at [372, 189] on mat-option "Current Bid" at bounding box center [347, 198] width 151 height 34
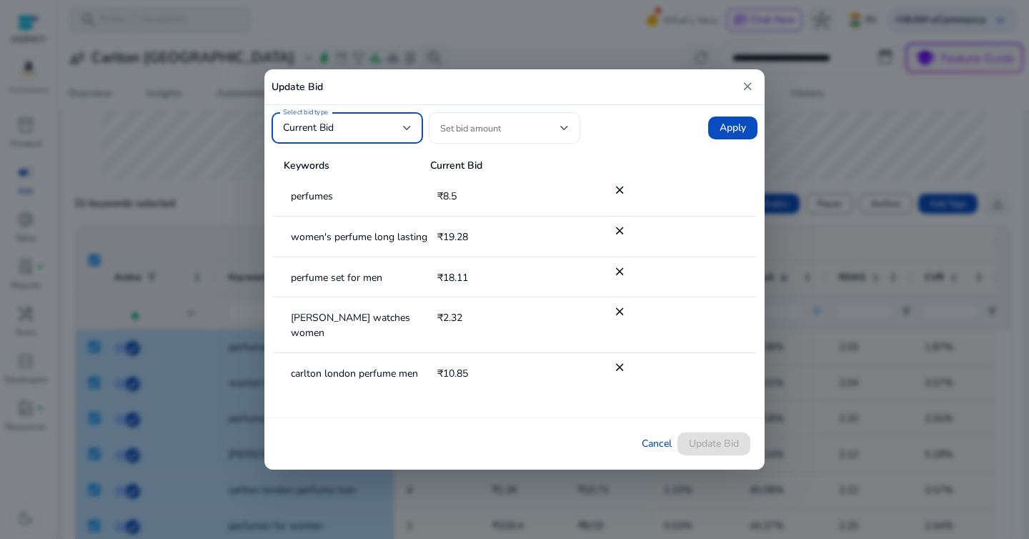
click at [477, 119] on div at bounding box center [504, 127] width 129 height 31
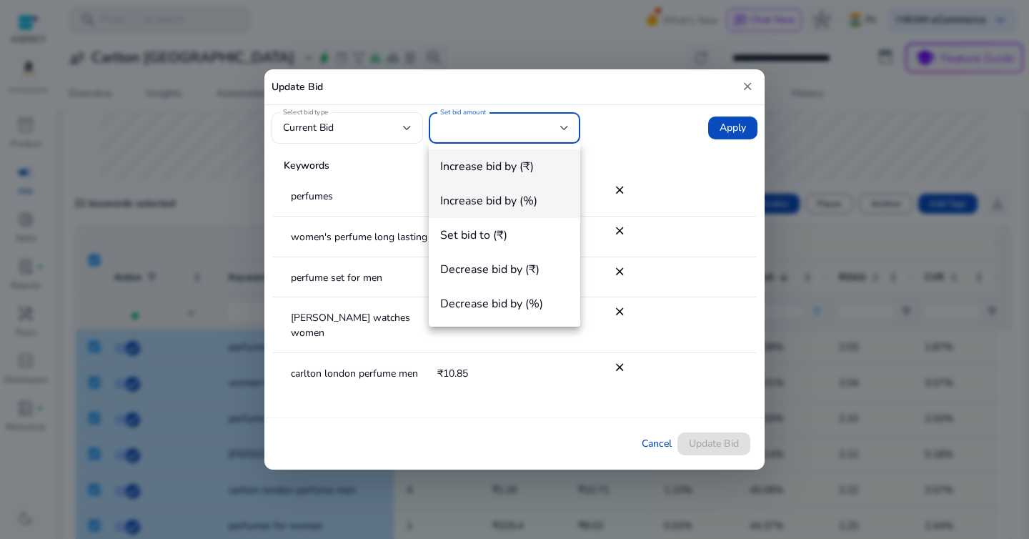
click at [493, 195] on span "Increase bid by (%)" at bounding box center [504, 201] width 129 height 16
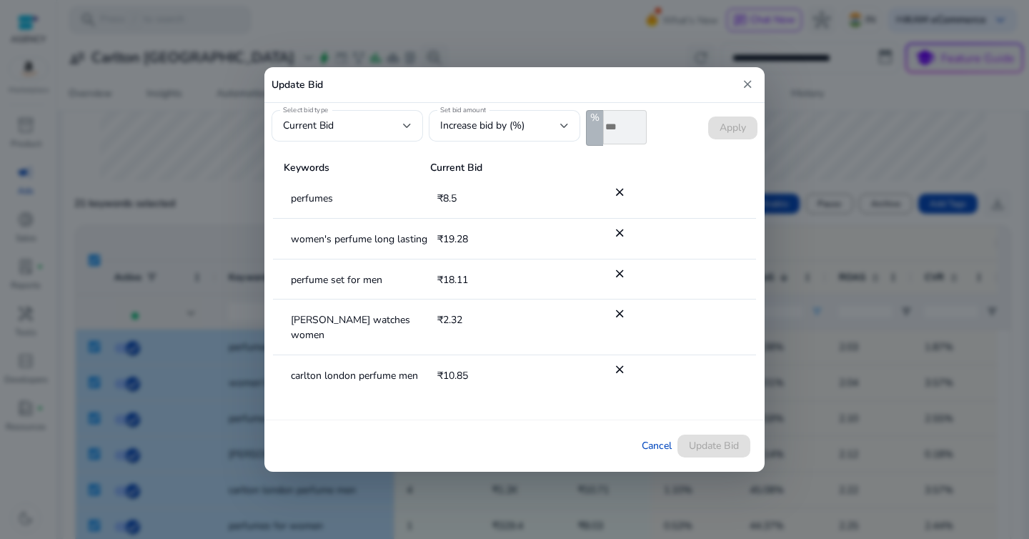
click at [623, 124] on input "*" at bounding box center [625, 127] width 44 height 34
type input "*"
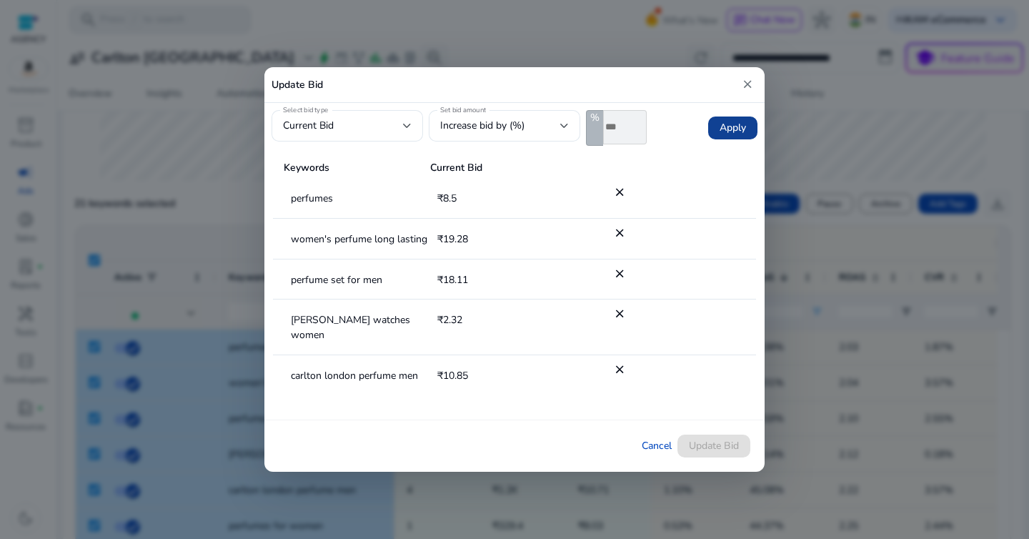
click at [725, 127] on span "Apply" at bounding box center [733, 128] width 26 height 14
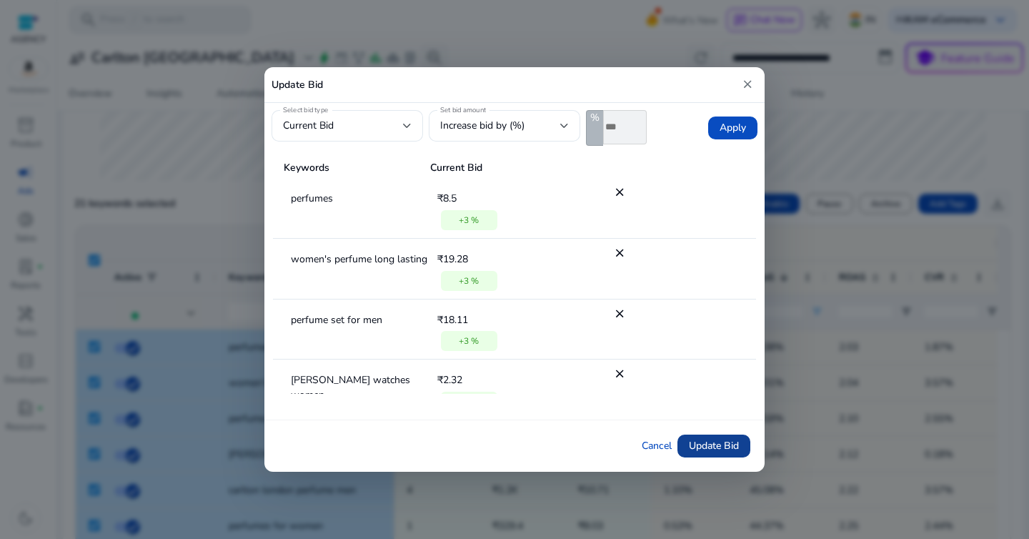
click at [720, 447] on span "Update Bid" at bounding box center [714, 445] width 50 height 15
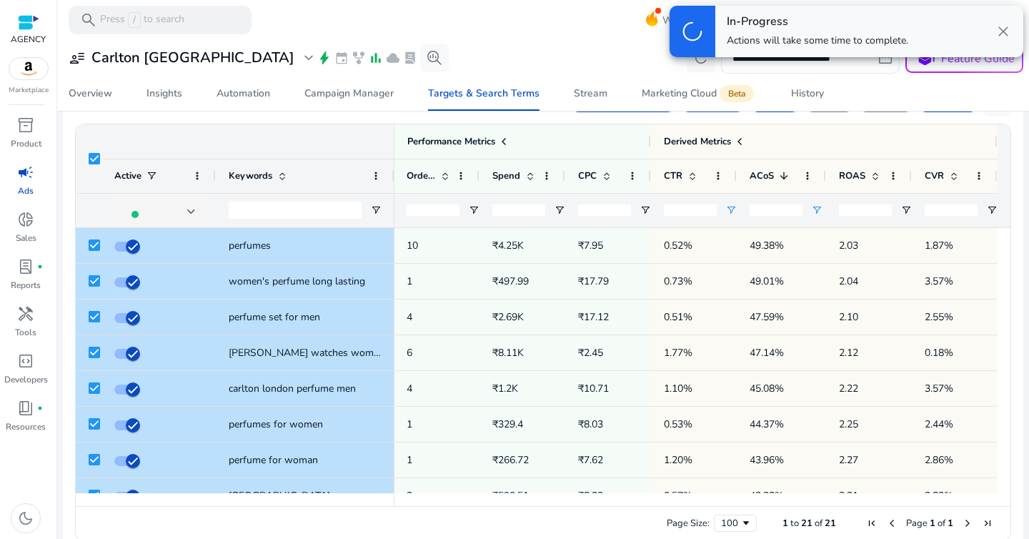
scroll to position [454, 0]
click at [727, 204] on span "Open Filter Menu" at bounding box center [730, 209] width 11 height 11
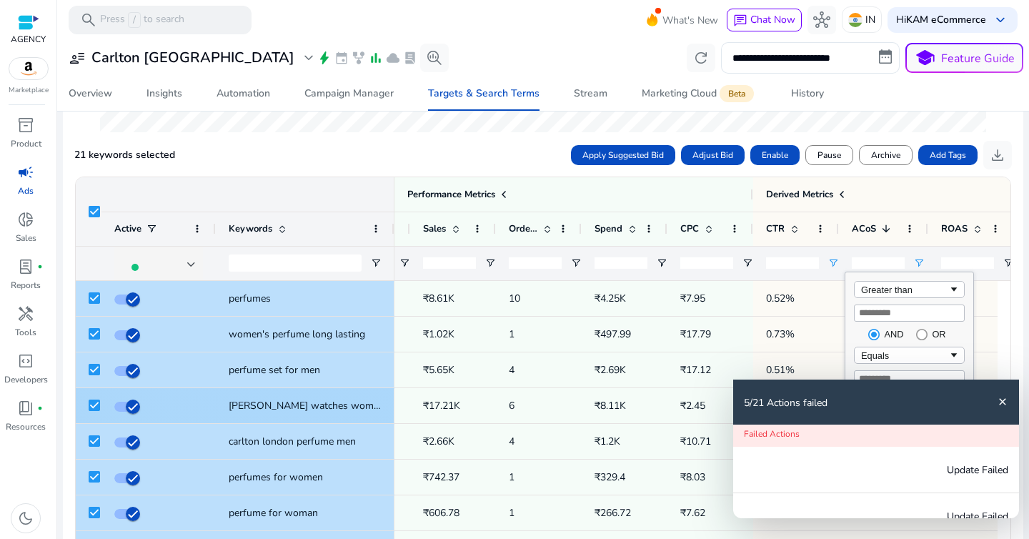
scroll to position [0, 544]
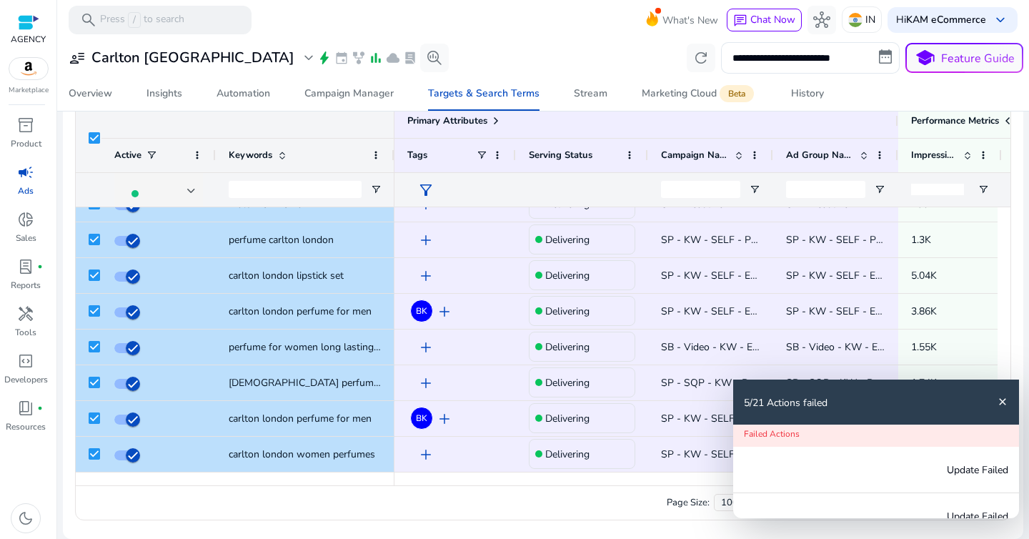
click at [1008, 400] on mat-icon "close" at bounding box center [1002, 401] width 11 height 11
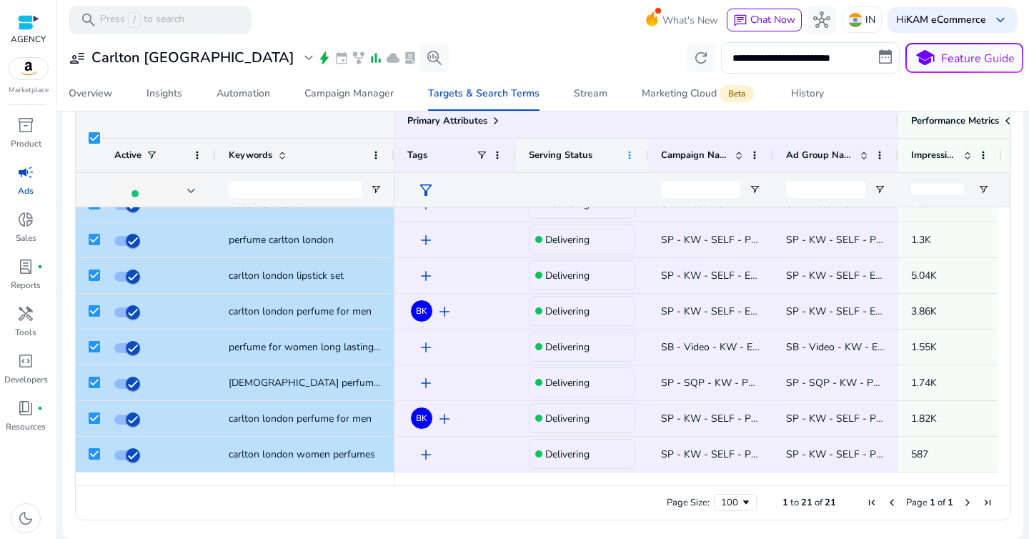
click at [632, 155] on span at bounding box center [629, 154] width 11 height 11
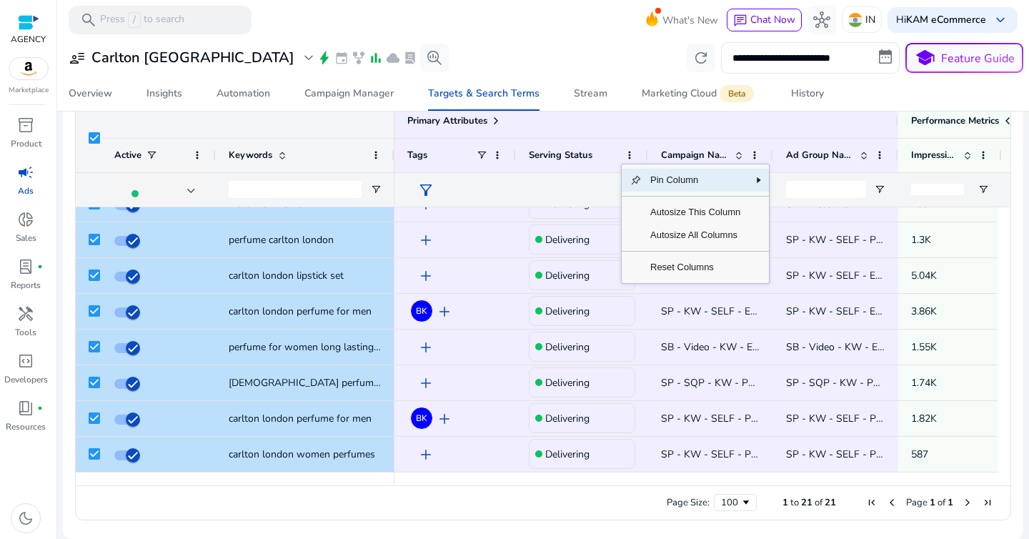
click at [604, 56] on div "**********" at bounding box center [543, 57] width 960 height 31
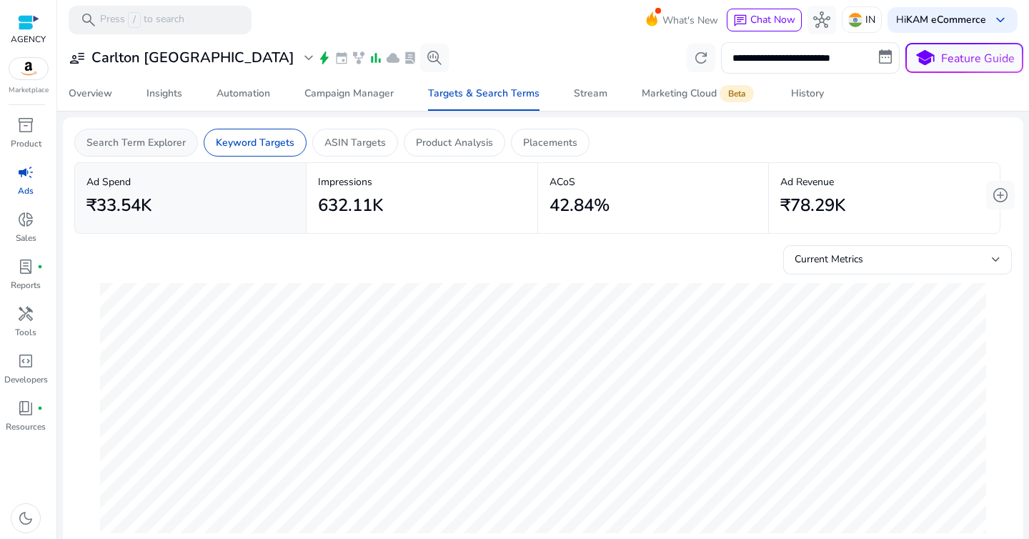
click at [128, 151] on div "Search Term Explorer" at bounding box center [136, 143] width 124 height 28
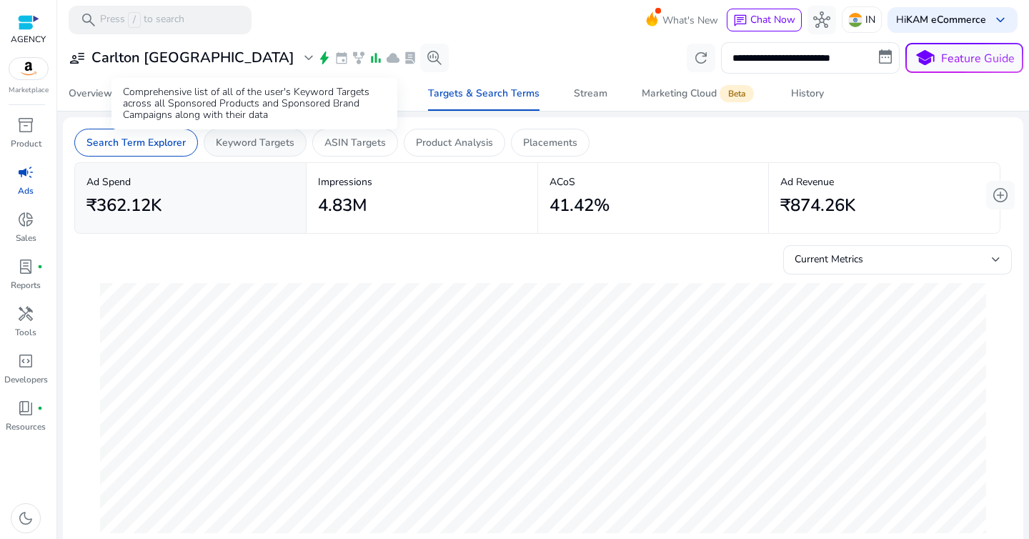
click at [231, 142] on p "Keyword Targets" at bounding box center [255, 142] width 79 height 15
